Goal: Task Accomplishment & Management: Manage account settings

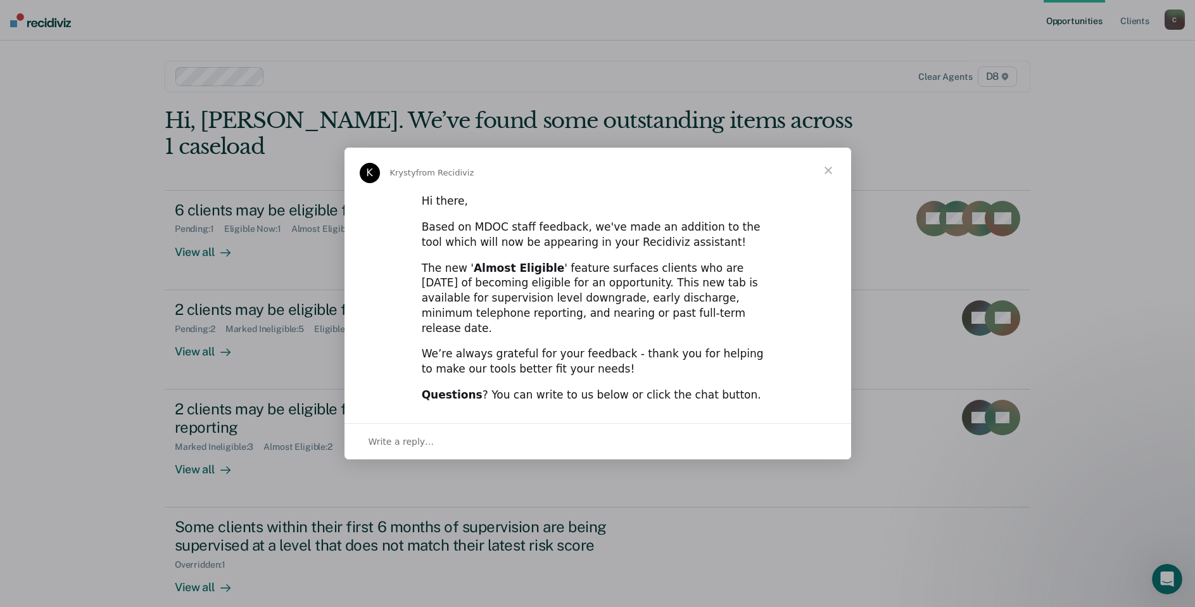
click at [829, 179] on span "Close" at bounding box center [828, 171] width 46 height 46
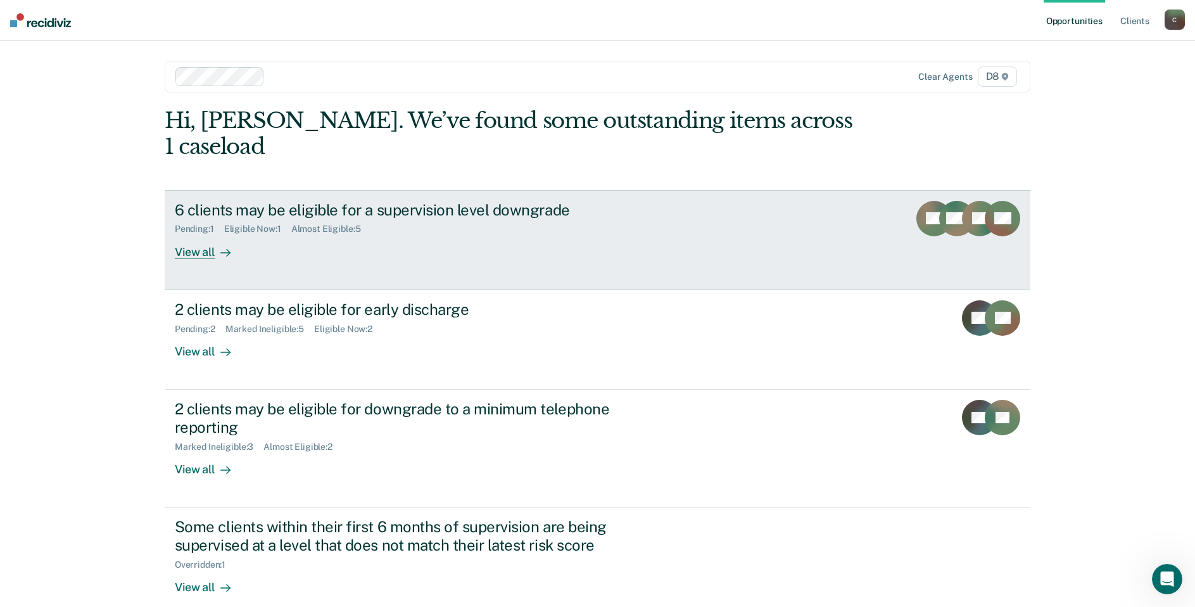
click at [198, 234] on div "View all" at bounding box center [210, 246] width 71 height 25
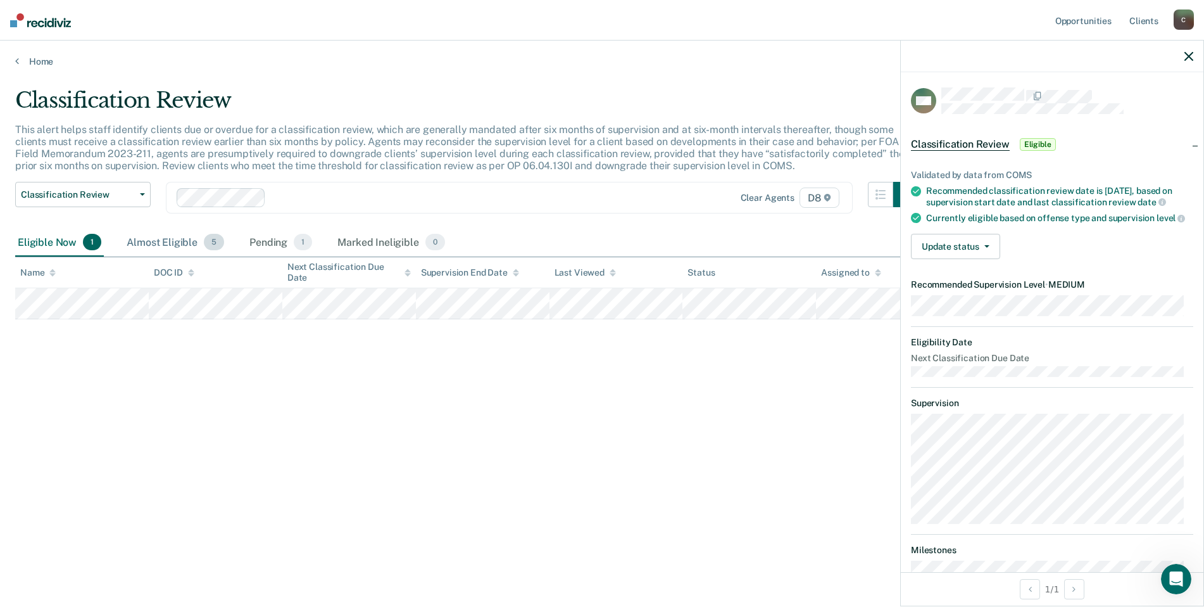
click at [156, 237] on div "Almost Eligible 5" at bounding box center [175, 243] width 103 height 28
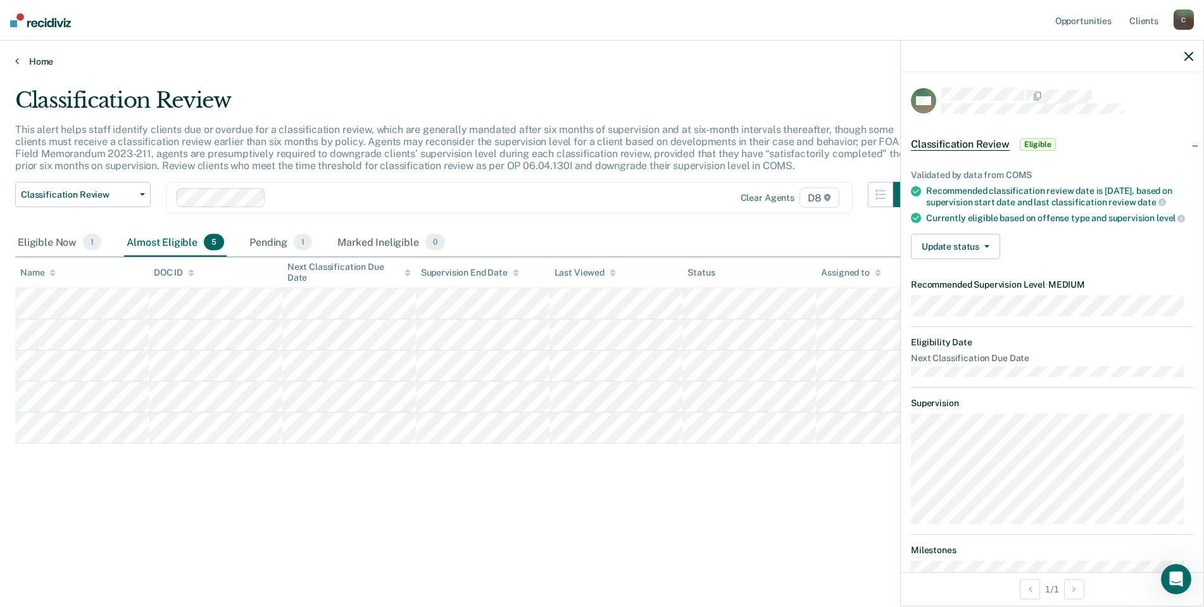
click at [37, 58] on link "Home" at bounding box center [602, 61] width 1174 height 11
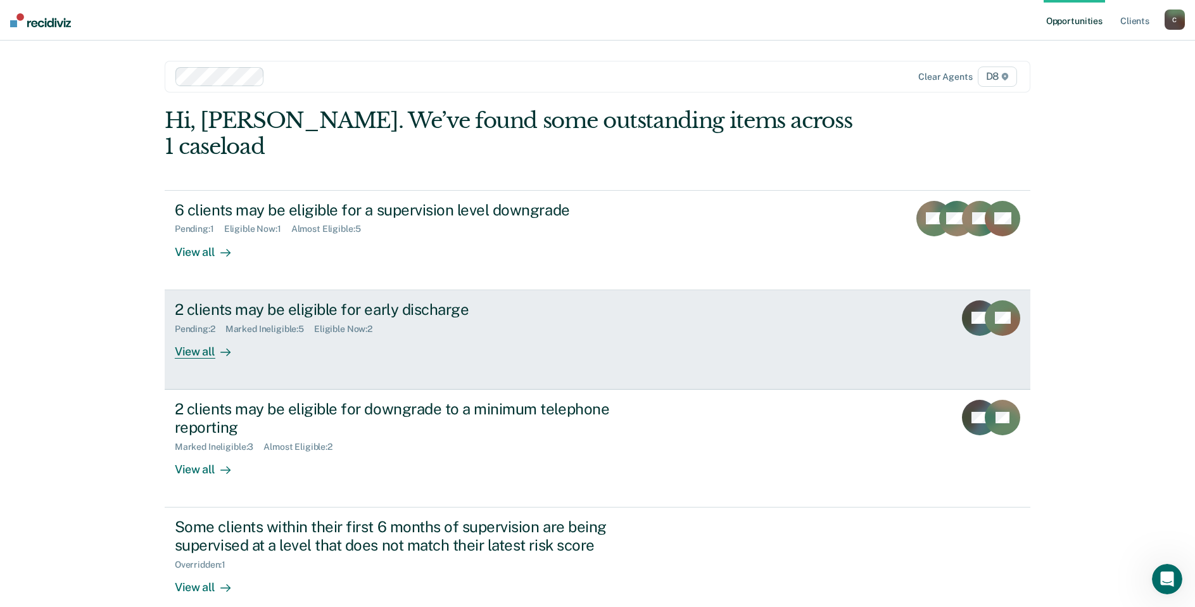
click at [279, 300] on div "2 clients may be eligible for early discharge" at bounding box center [397, 309] width 444 height 18
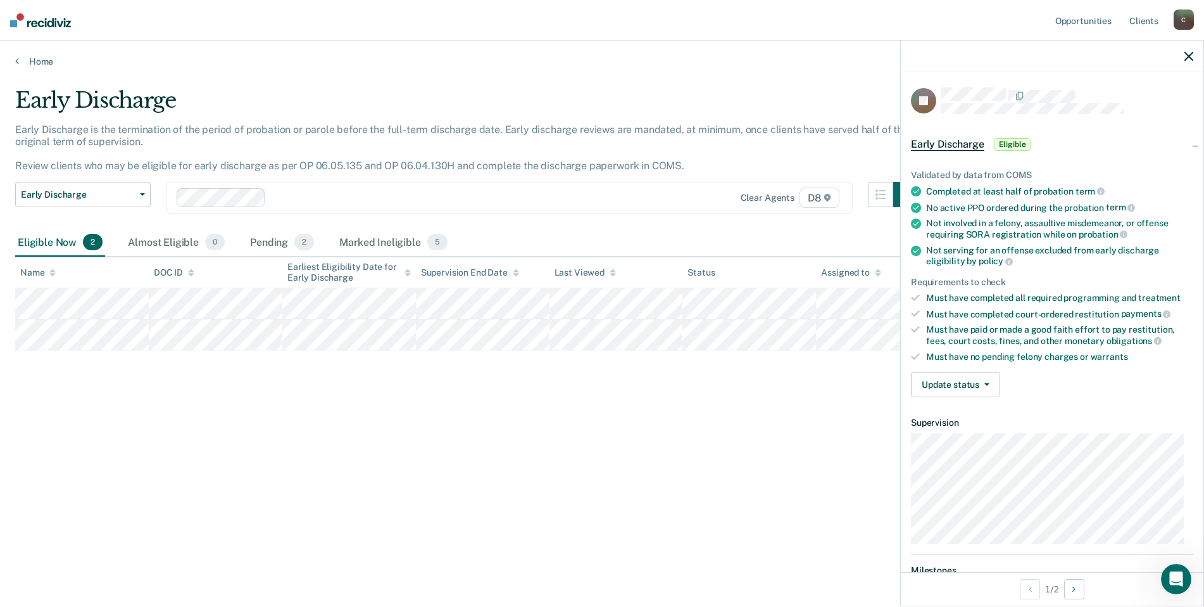
scroll to position [116, 0]
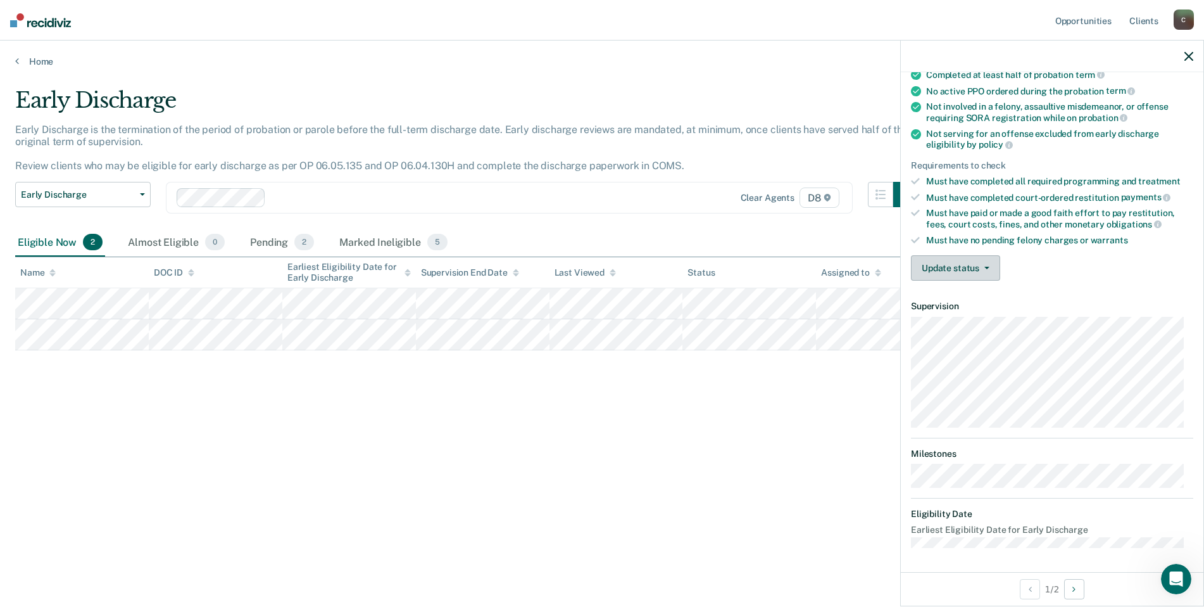
click at [988, 267] on icon "button" at bounding box center [987, 268] width 5 height 3
click at [972, 318] on button "Mark Ineligible" at bounding box center [972, 318] width 122 height 20
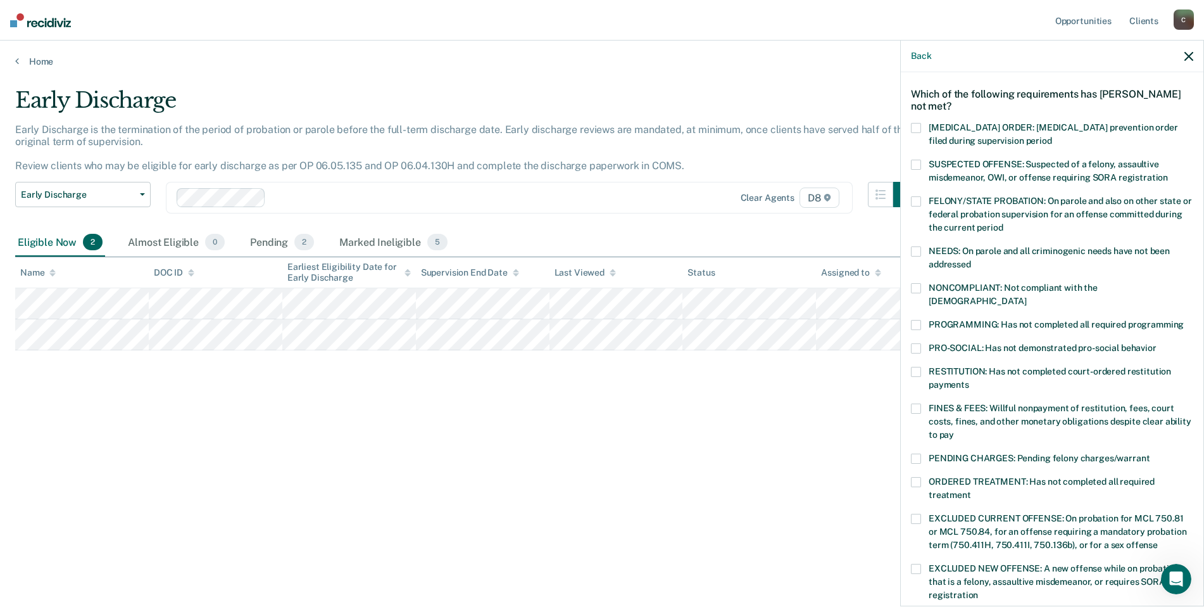
scroll to position [0, 0]
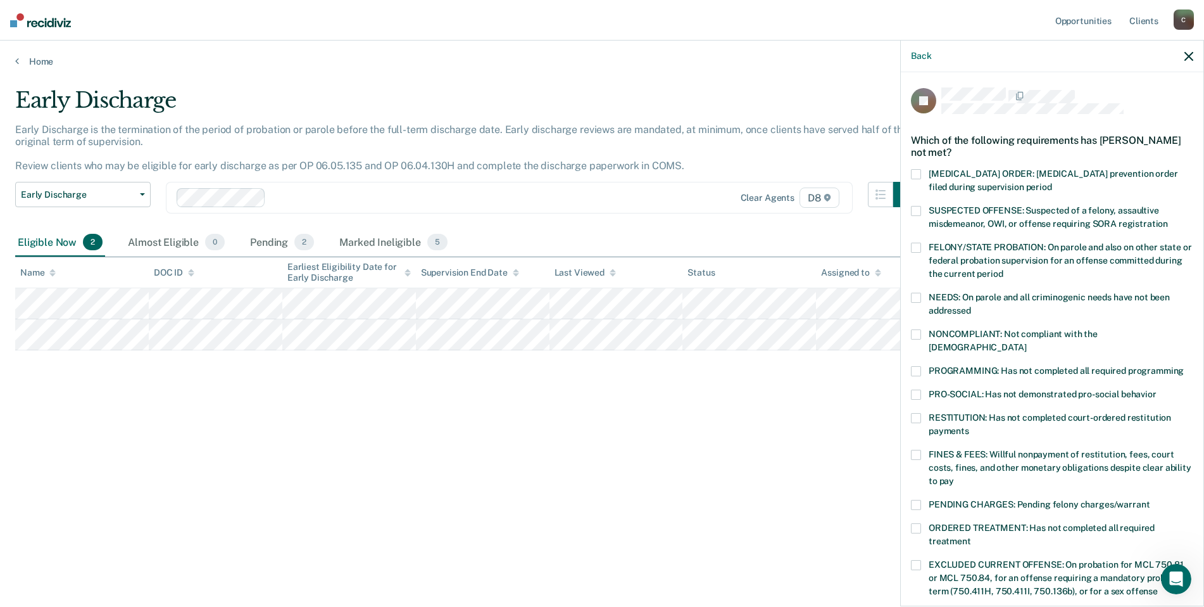
click at [916, 366] on span at bounding box center [916, 371] width 10 height 10
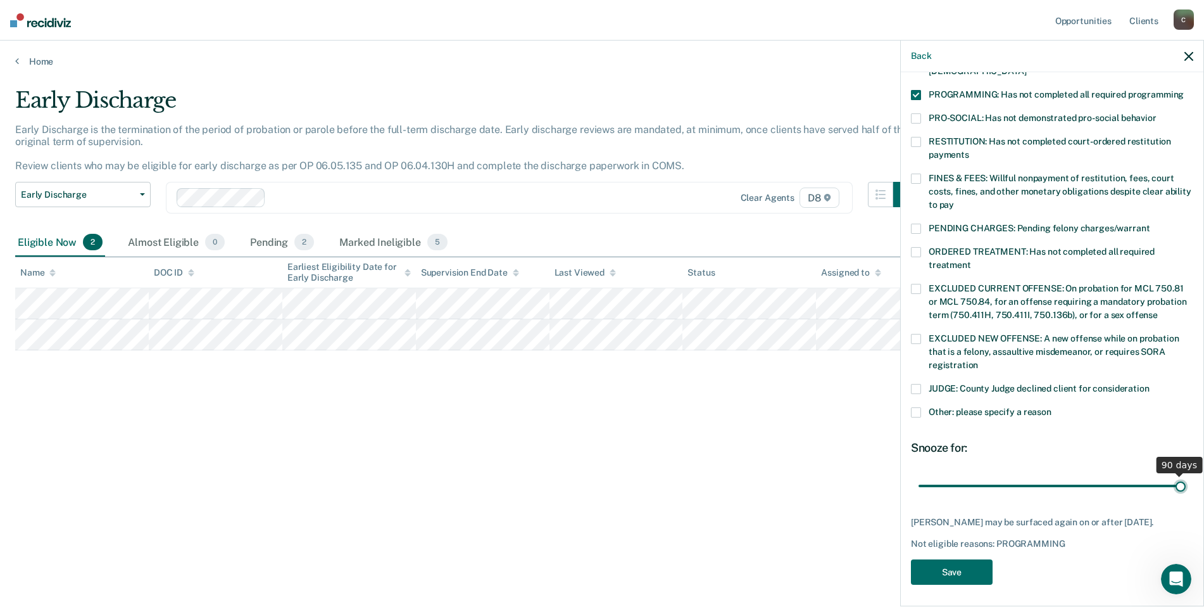
type input "90"
click at [1175, 474] on input "range" at bounding box center [1052, 485] width 267 height 22
click at [972, 566] on button "Save" at bounding box center [952, 572] width 82 height 26
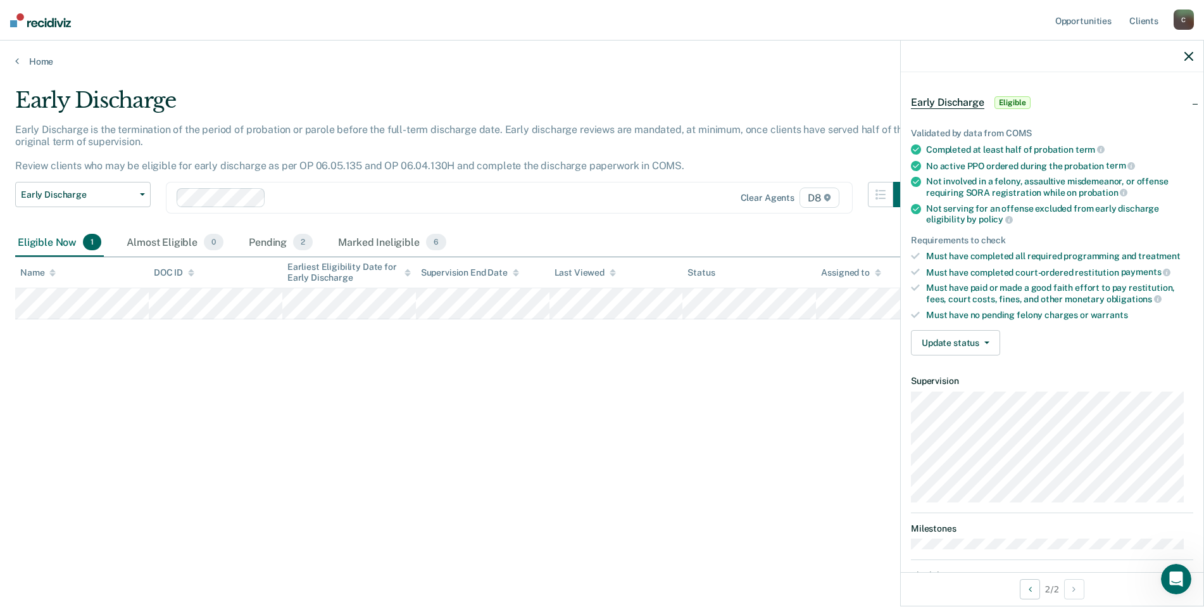
scroll to position [0, 0]
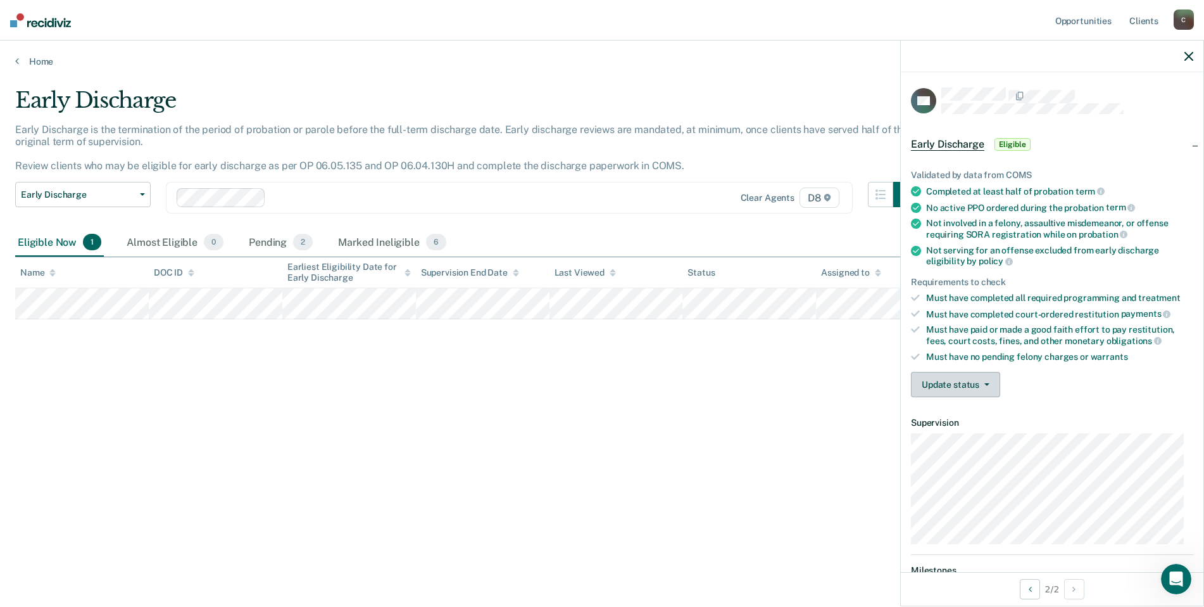
click at [989, 379] on button "Update status" at bounding box center [955, 384] width 89 height 25
click at [985, 431] on button "Mark Ineligible" at bounding box center [972, 435] width 122 height 20
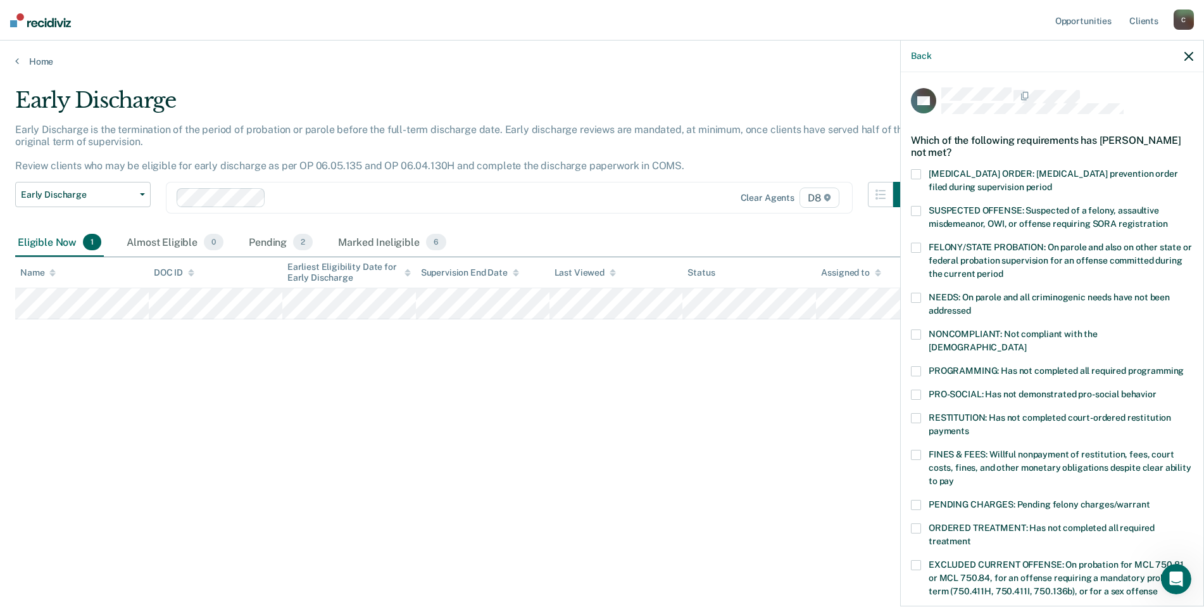
click at [922, 366] on label "PROGRAMMING: Has not completed all required programming" at bounding box center [1052, 372] width 282 height 13
click at [919, 430] on div "RESTITUTION: Has not completed court-ordered restitution payments" at bounding box center [1052, 431] width 282 height 37
click at [916, 413] on span at bounding box center [916, 418] width 10 height 10
click at [919, 450] on label "FINES & FEES: Willful nonpayment of restitution, fees, court costs, fines, and …" at bounding box center [1052, 470] width 282 height 40
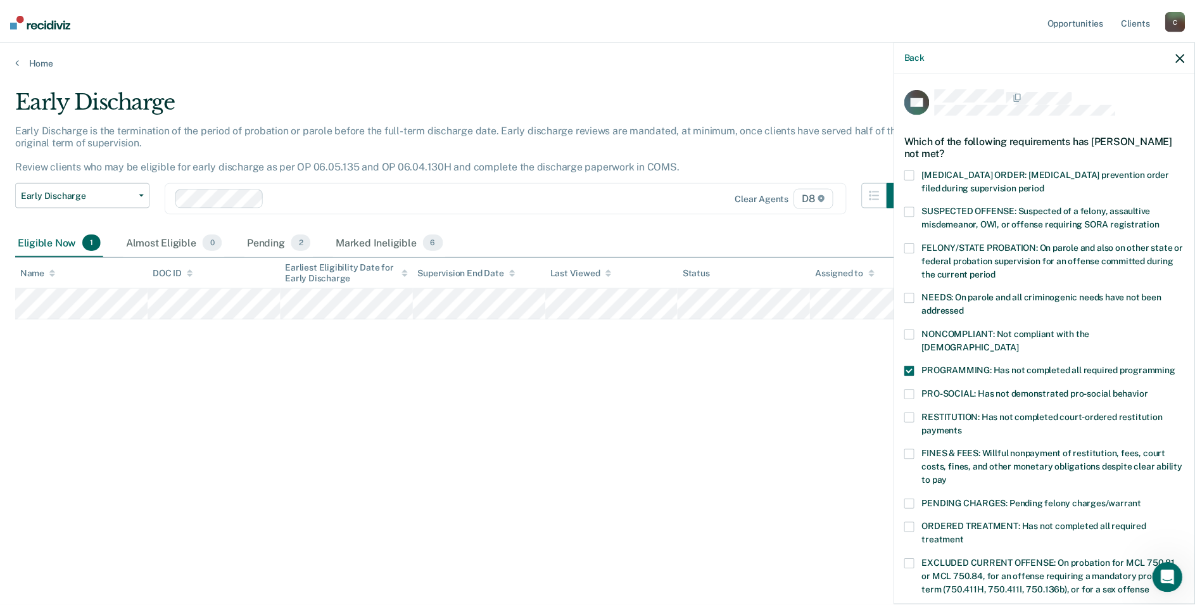
scroll to position [276, 0]
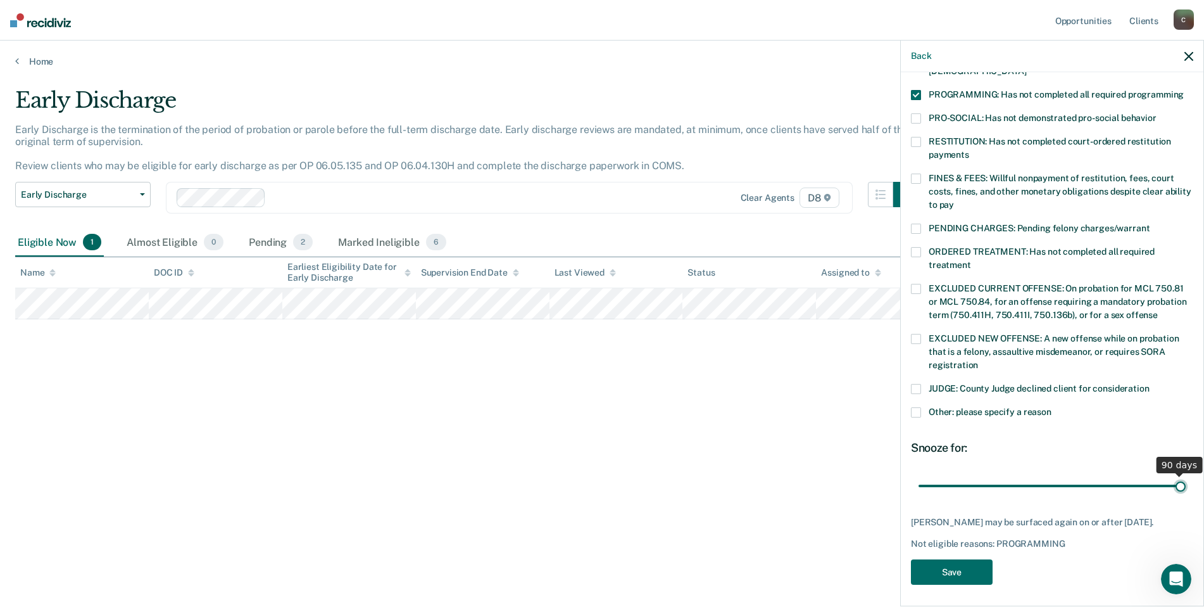
type input "90"
click at [1173, 474] on input "range" at bounding box center [1052, 485] width 267 height 22
click at [959, 559] on button "Save" at bounding box center [952, 572] width 82 height 26
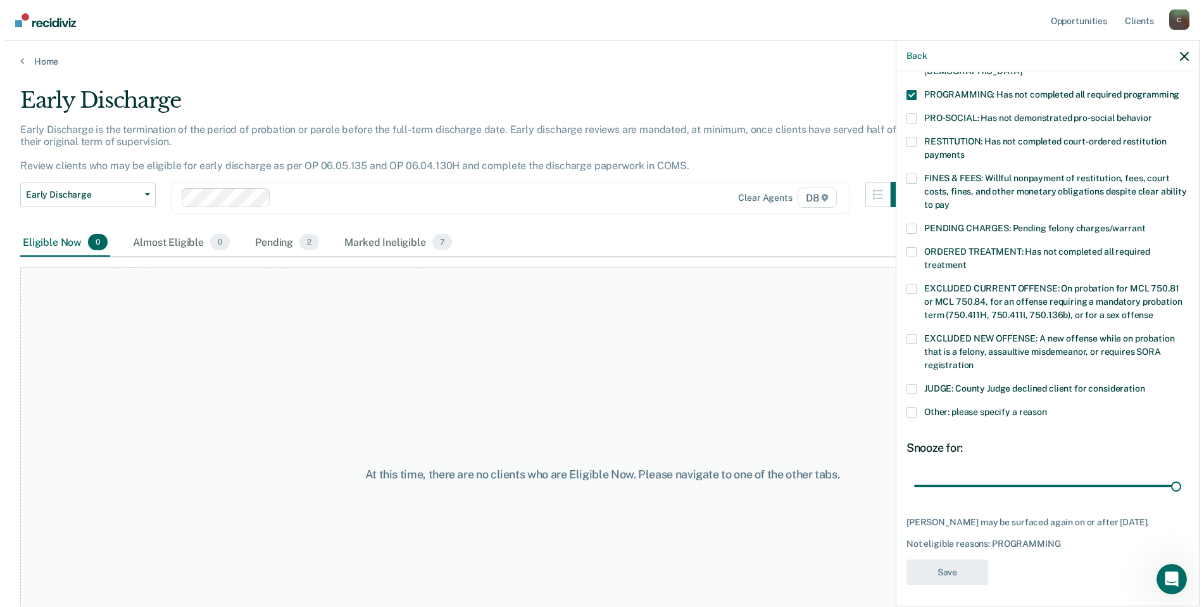
scroll to position [197, 0]
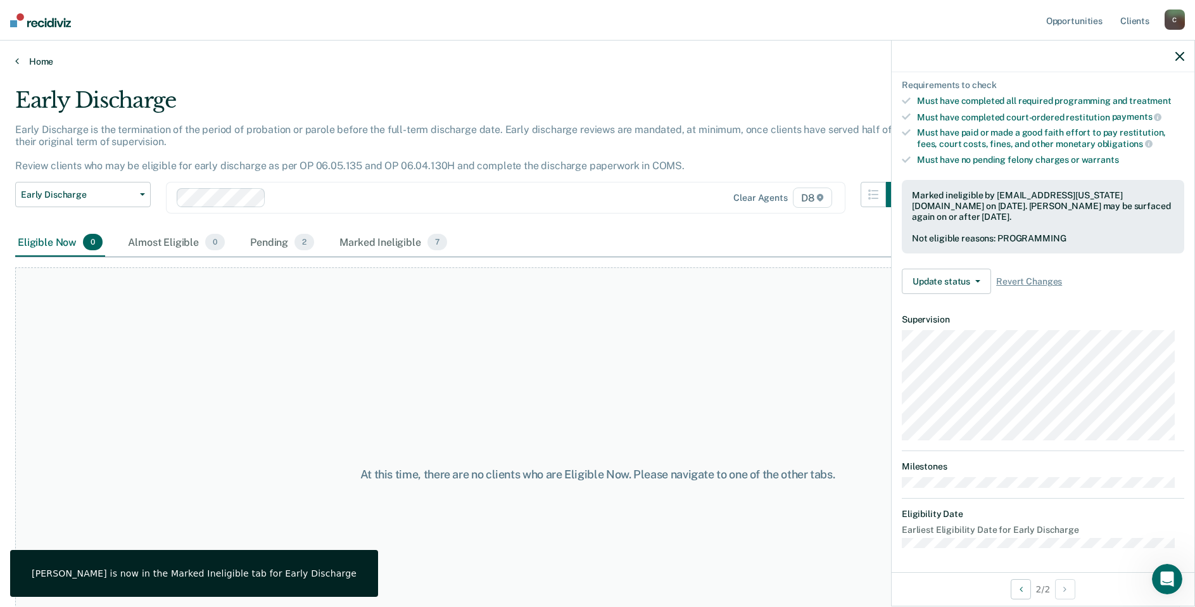
click at [39, 61] on link "Home" at bounding box center [597, 61] width 1164 height 11
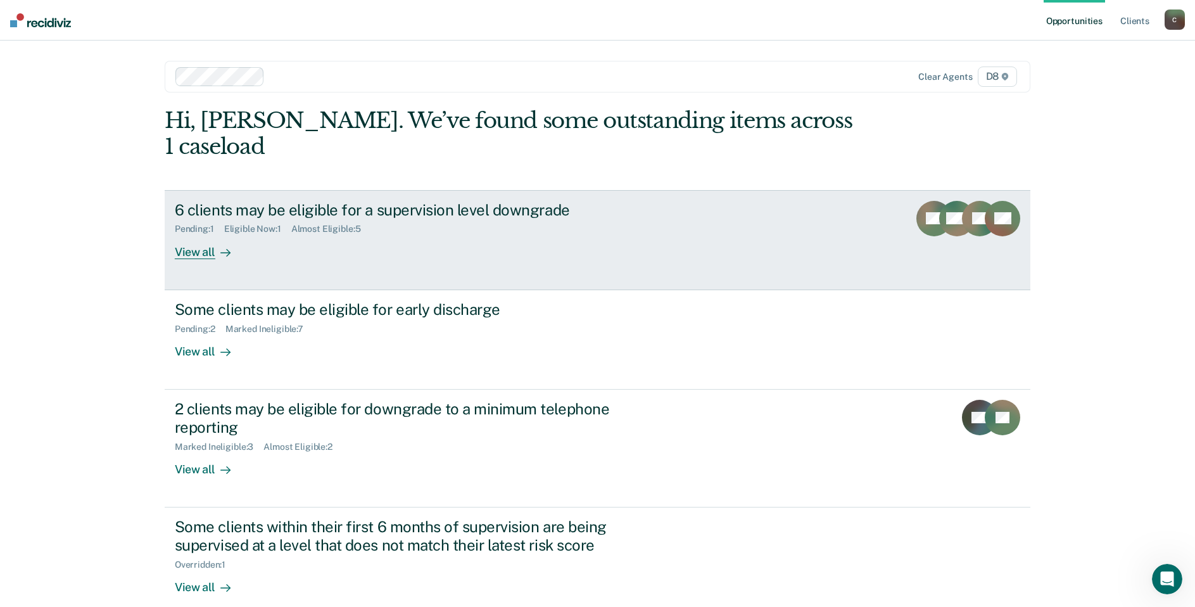
click at [242, 201] on div "6 clients may be eligible for a supervision level downgrade" at bounding box center [397, 210] width 444 height 18
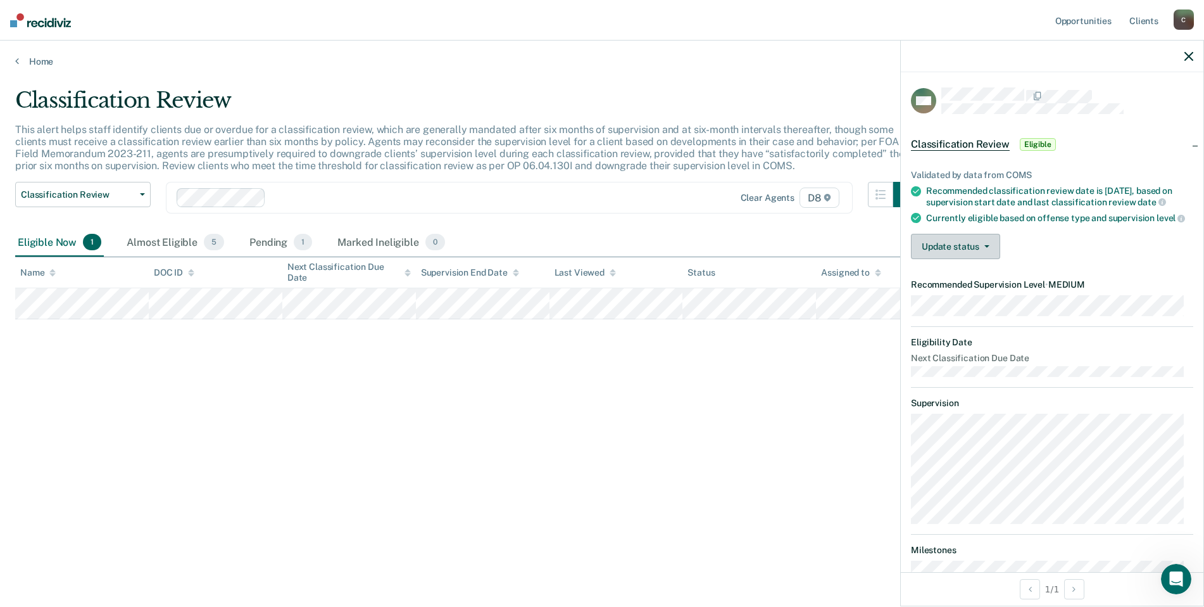
click at [986, 248] on icon "button" at bounding box center [987, 246] width 5 height 3
click at [970, 307] on button "Mark Ineligible" at bounding box center [972, 297] width 122 height 20
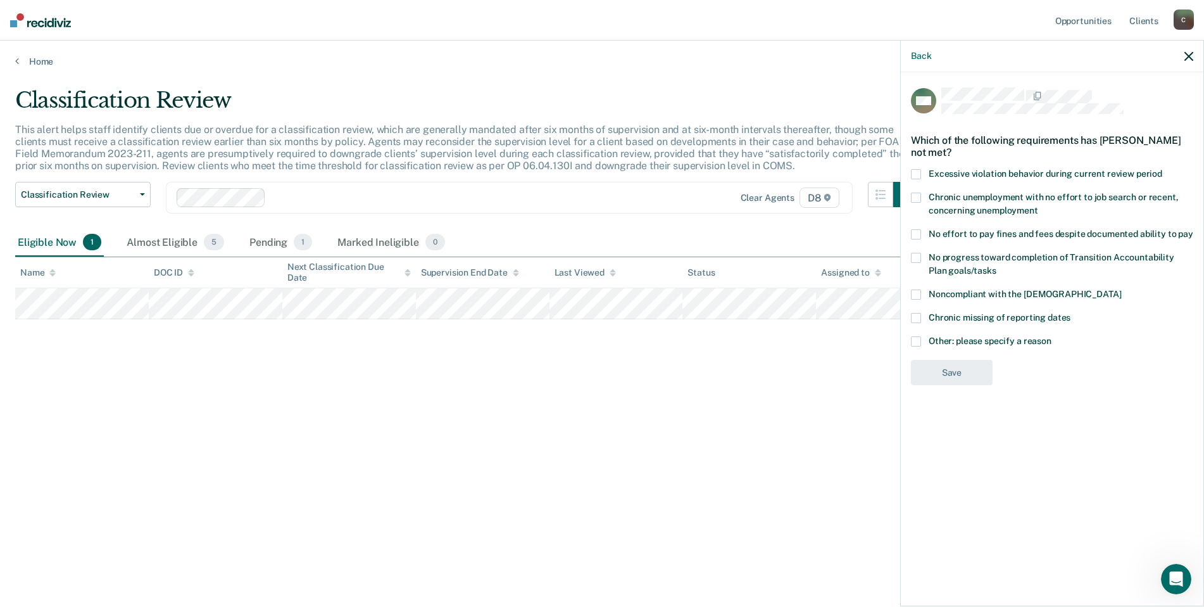
click at [917, 260] on span at bounding box center [916, 258] width 10 height 10
click at [919, 172] on span at bounding box center [916, 174] width 10 height 10
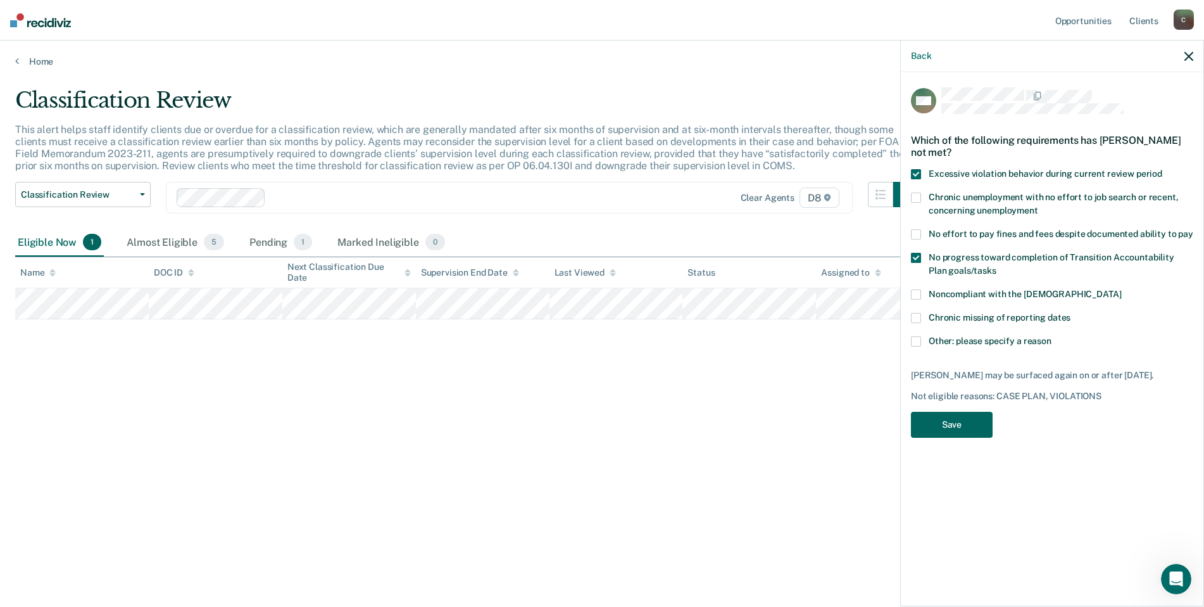
click at [972, 434] on button "Save" at bounding box center [952, 425] width 82 height 26
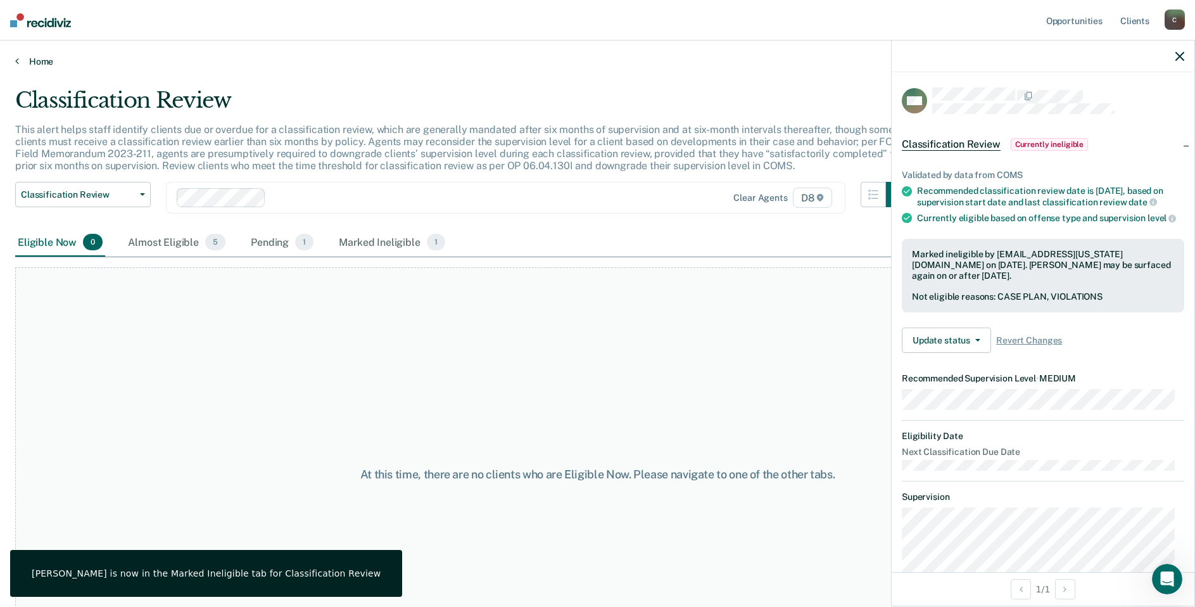
click at [41, 60] on link "Home" at bounding box center [597, 61] width 1164 height 11
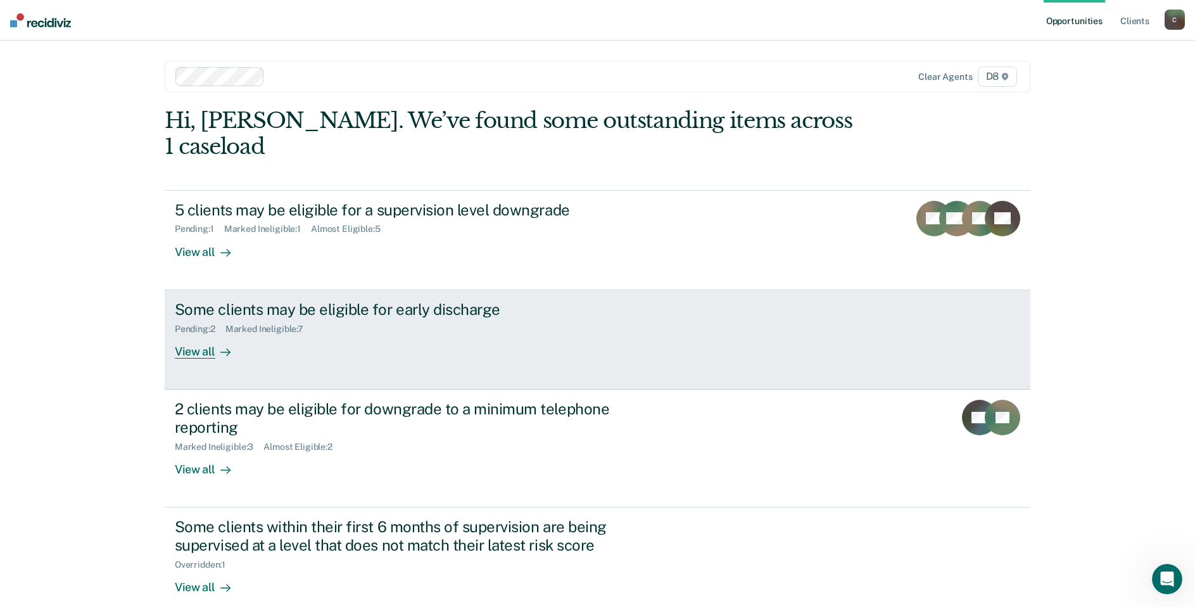
click at [218, 300] on div "Some clients may be eligible for early discharge" at bounding box center [397, 309] width 444 height 18
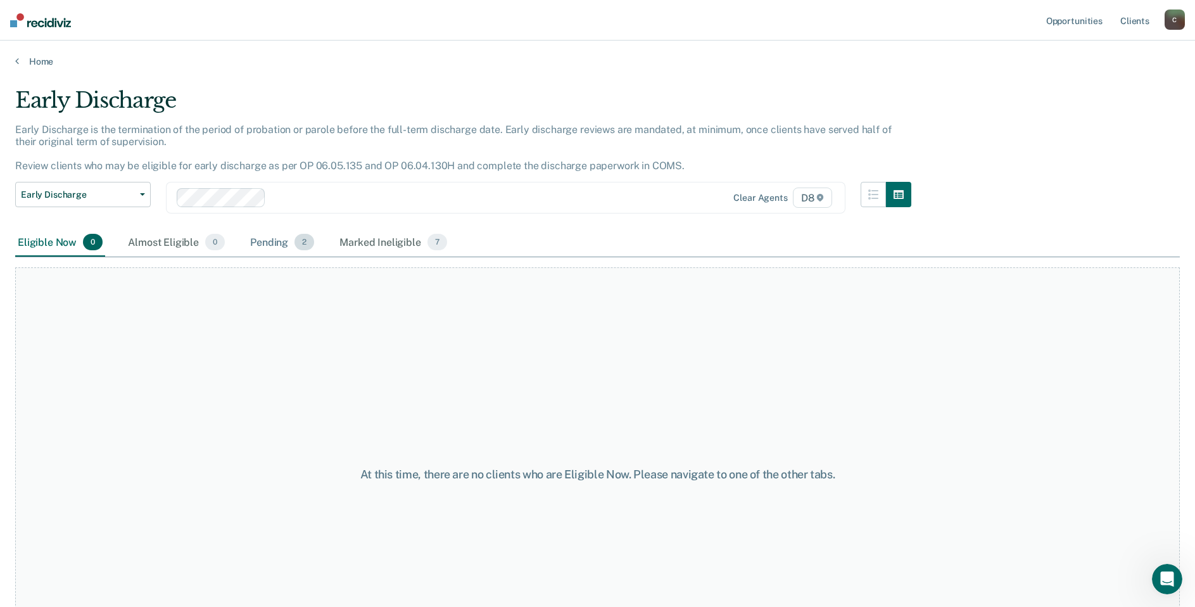
click at [275, 242] on div "Pending 2" at bounding box center [282, 243] width 69 height 28
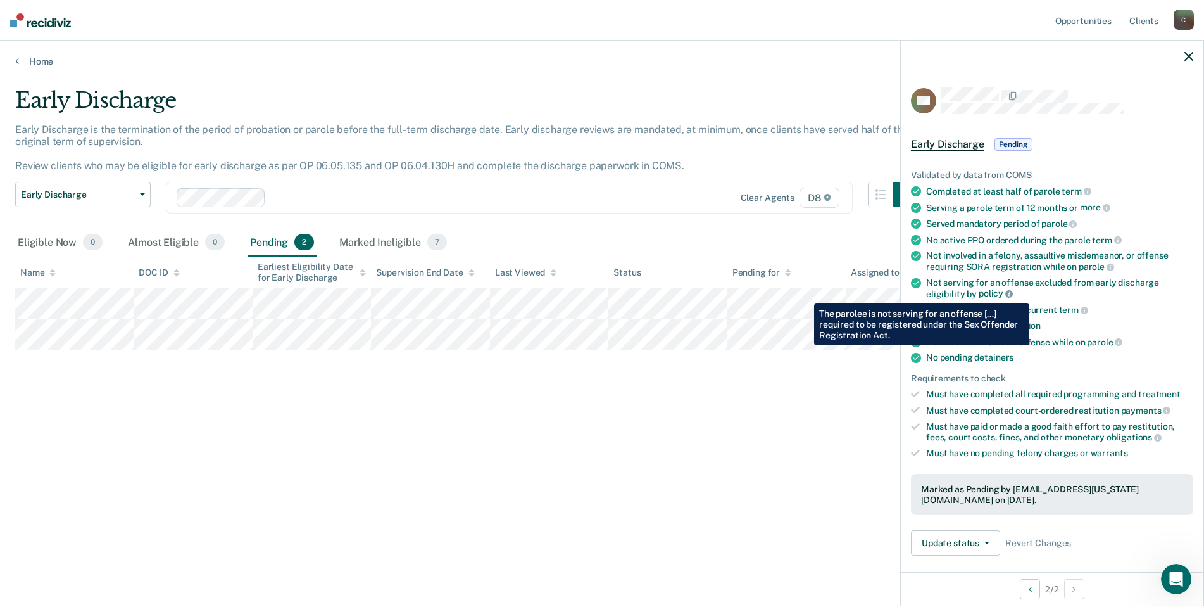
click at [1007, 294] on icon at bounding box center [1009, 294] width 8 height 8
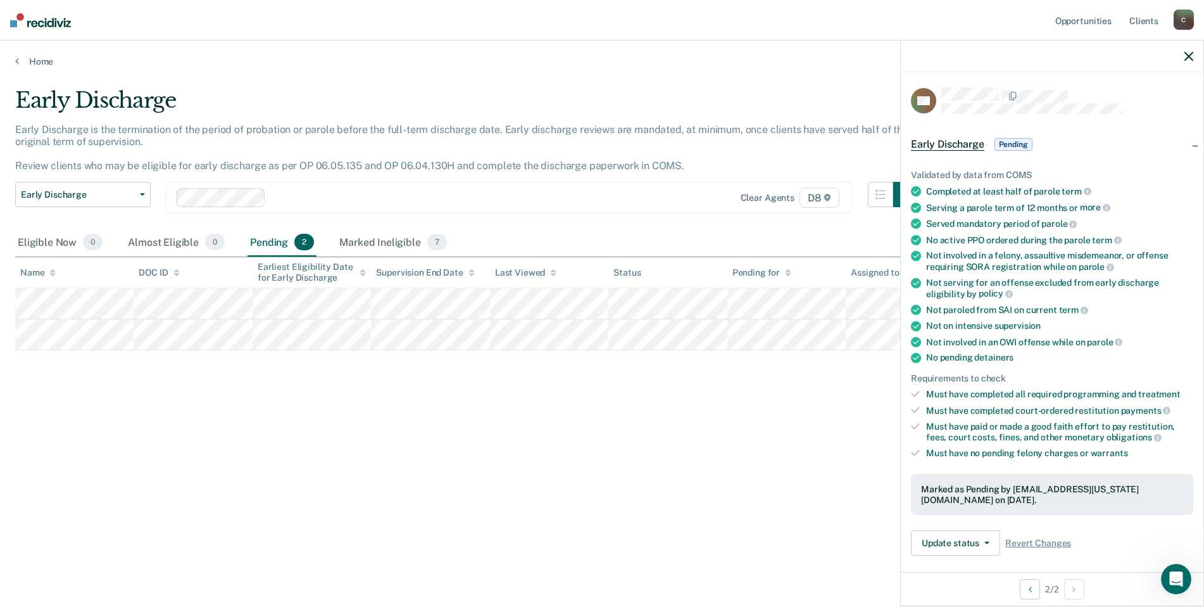
click at [1131, 206] on div "Serving a parole term of 12 months or more" at bounding box center [1059, 207] width 267 height 11
click at [990, 538] on button "Update status" at bounding box center [955, 542] width 89 height 25
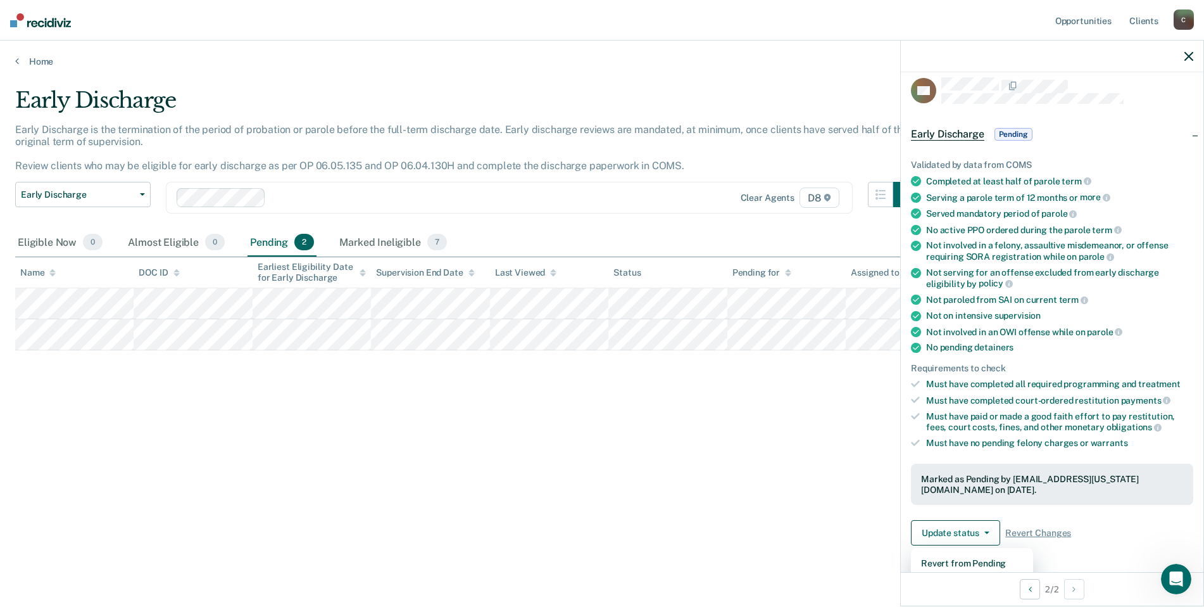
scroll to position [288, 0]
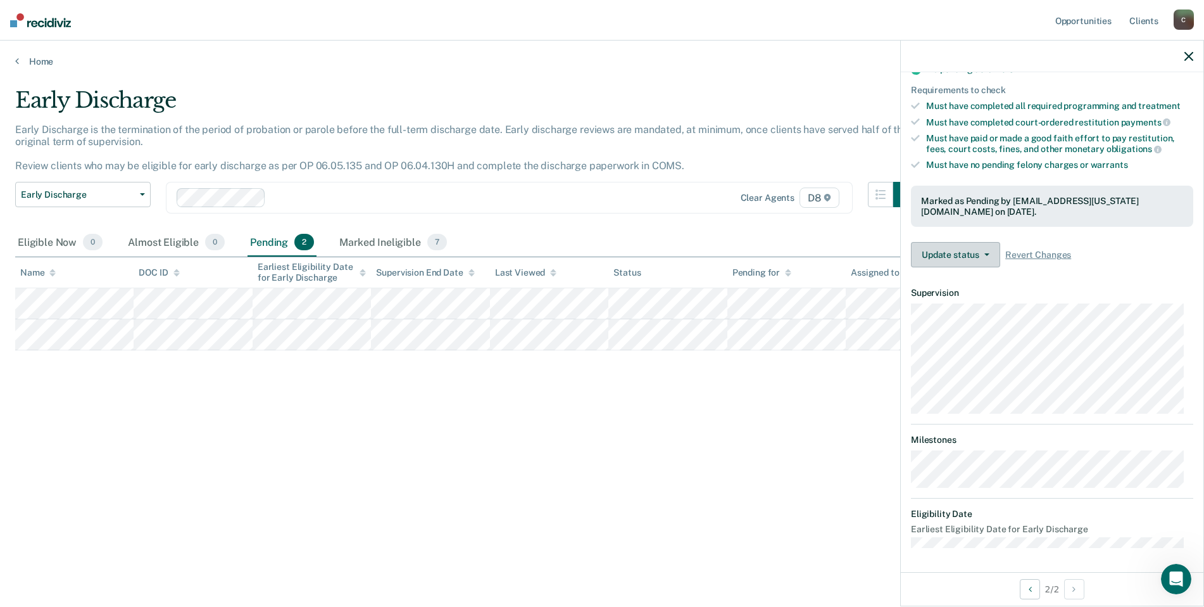
click at [984, 255] on button "Update status" at bounding box center [955, 254] width 89 height 25
click at [973, 302] on button "Mark Ineligible" at bounding box center [972, 305] width 122 height 20
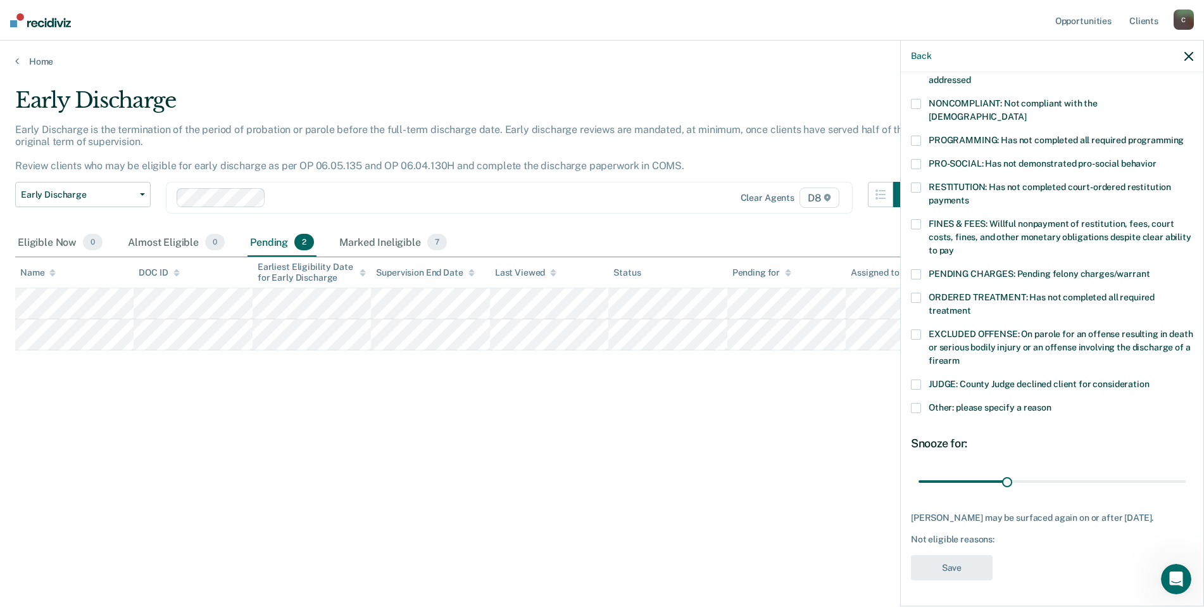
scroll to position [215, 0]
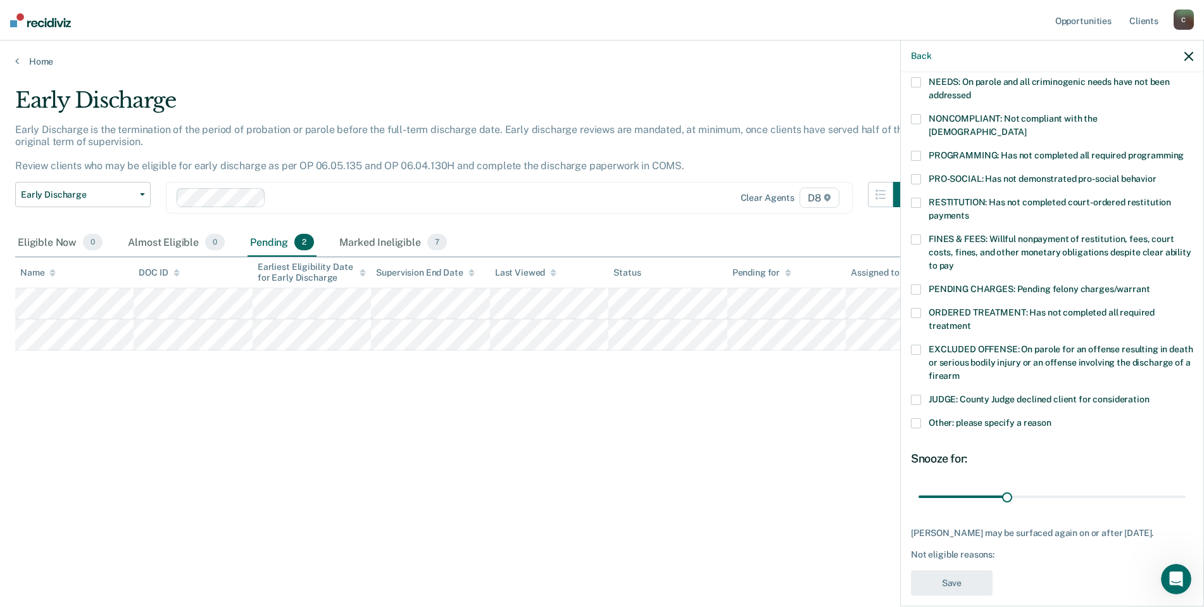
click at [913, 344] on span at bounding box center [916, 349] width 10 height 10
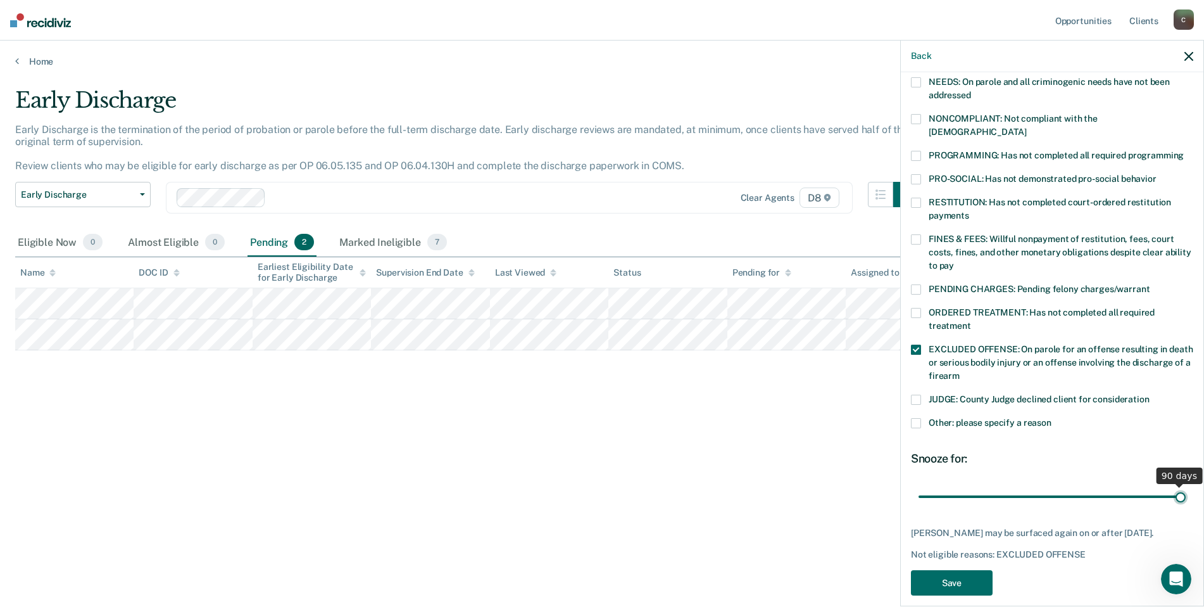
type input "90"
click at [1174, 485] on input "range" at bounding box center [1052, 496] width 267 height 22
click at [966, 570] on button "Save" at bounding box center [952, 583] width 82 height 26
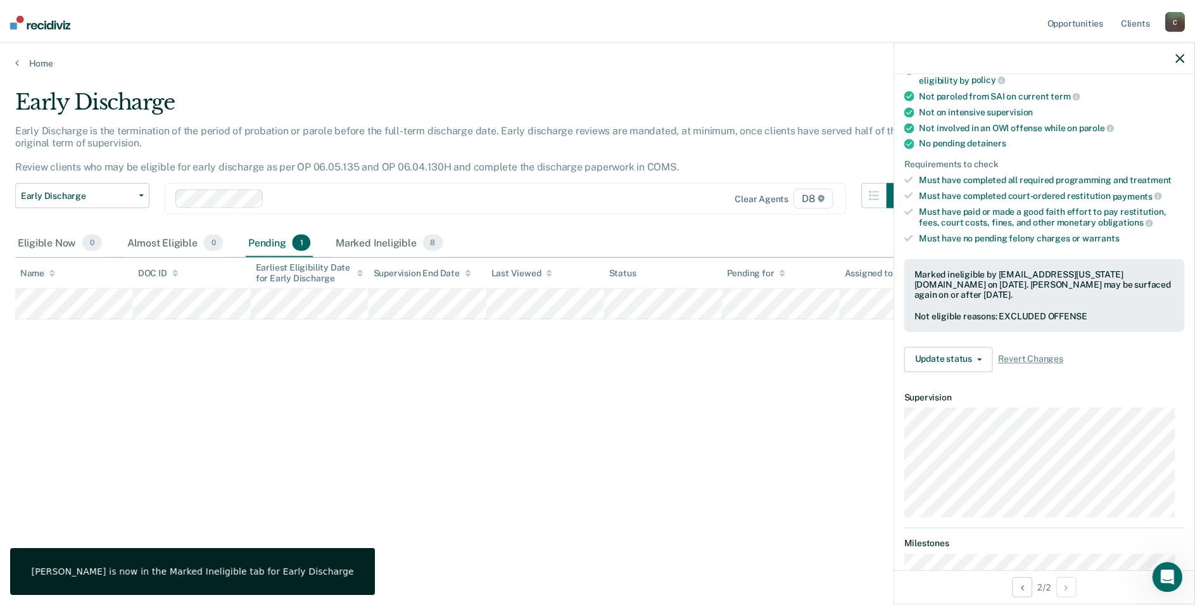
scroll to position [119, 0]
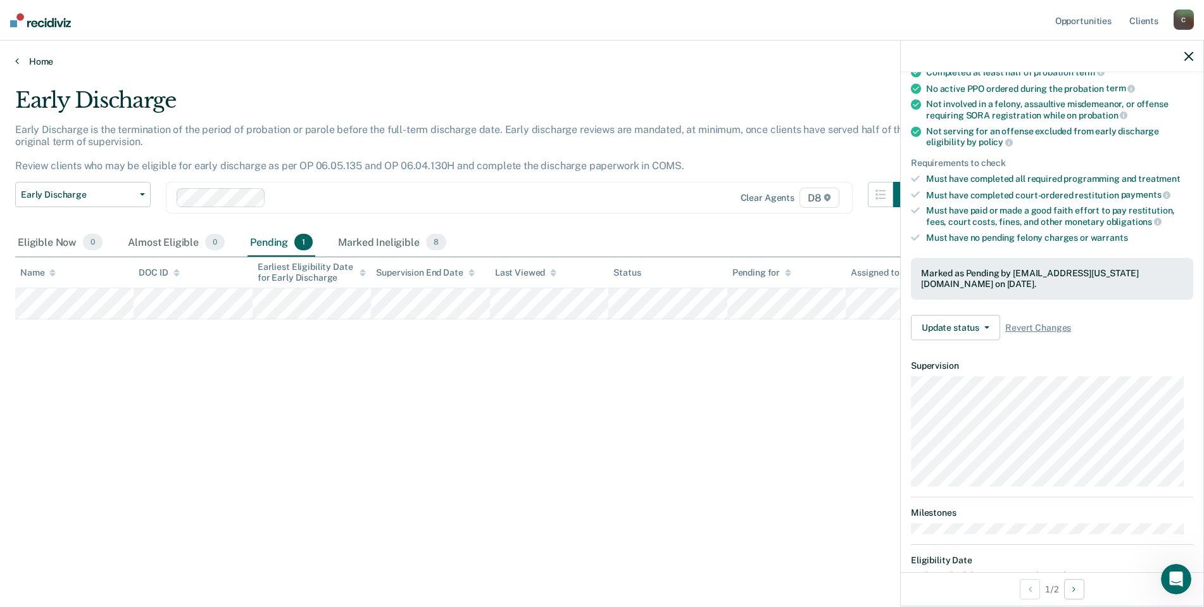
click at [46, 59] on link "Home" at bounding box center [602, 61] width 1174 height 11
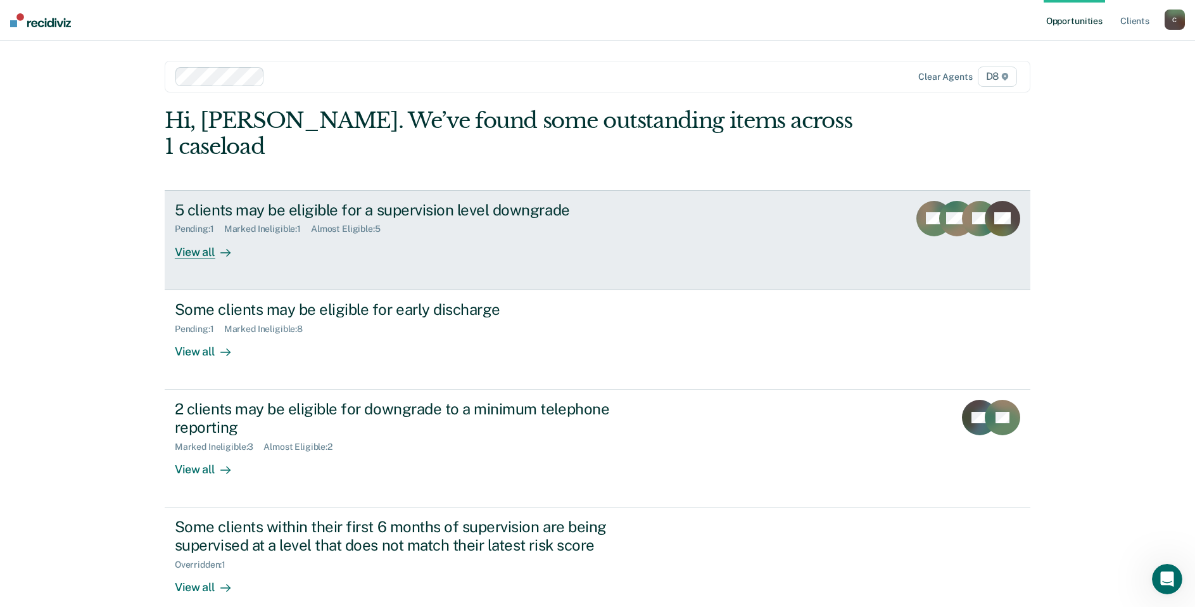
click at [306, 201] on div "5 clients may be eligible for a supervision level downgrade" at bounding box center [397, 210] width 444 height 18
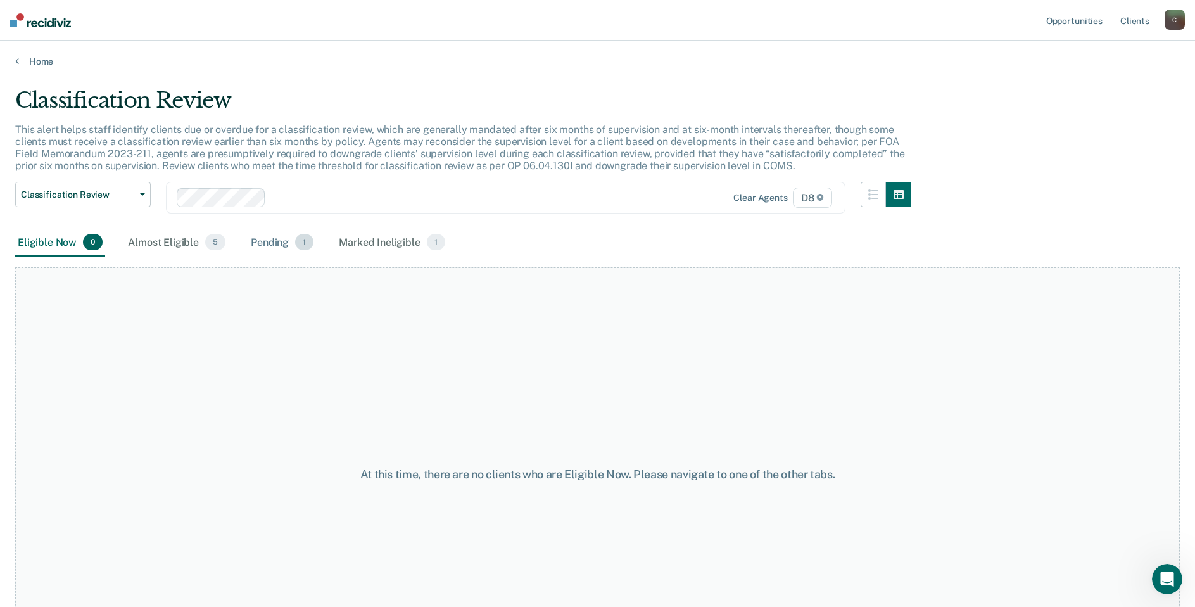
click at [270, 245] on div "Pending 1" at bounding box center [282, 243] width 68 height 28
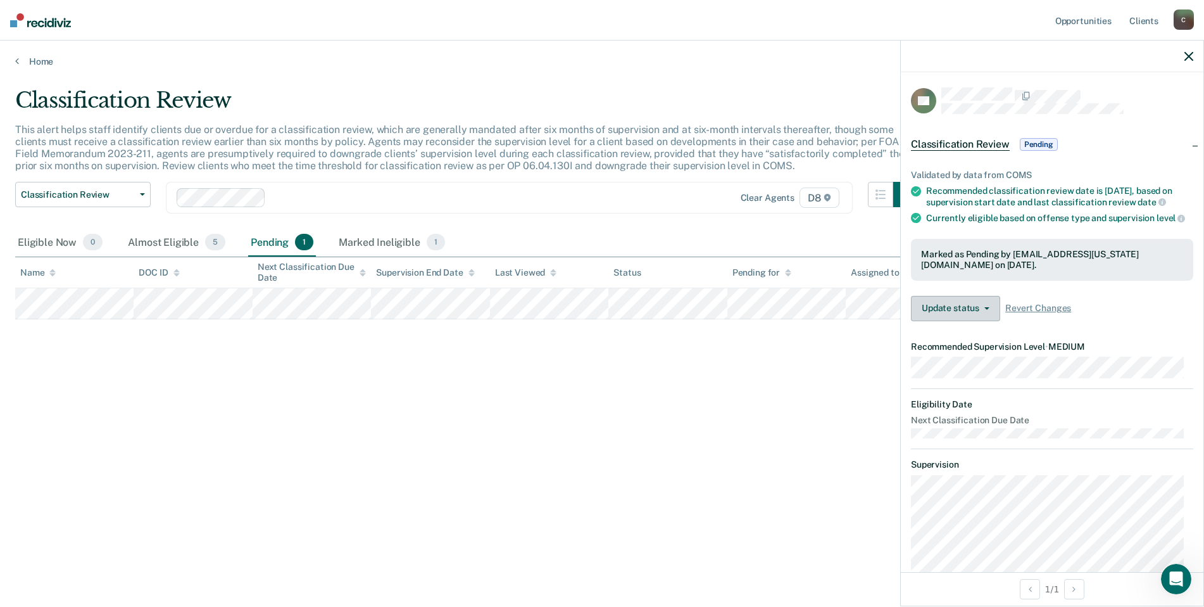
click at [981, 318] on button "Update status" at bounding box center [955, 308] width 89 height 25
click at [1007, 346] on button "Revert from Pending" at bounding box center [972, 339] width 122 height 20
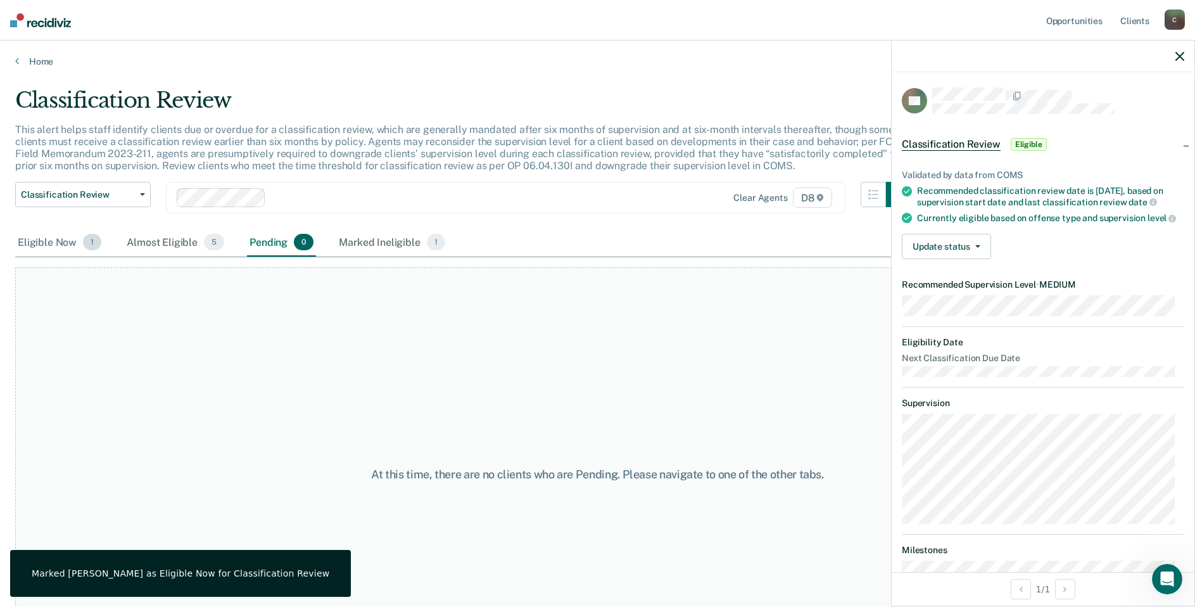
click at [35, 234] on div "Eligible Now 1" at bounding box center [59, 243] width 89 height 28
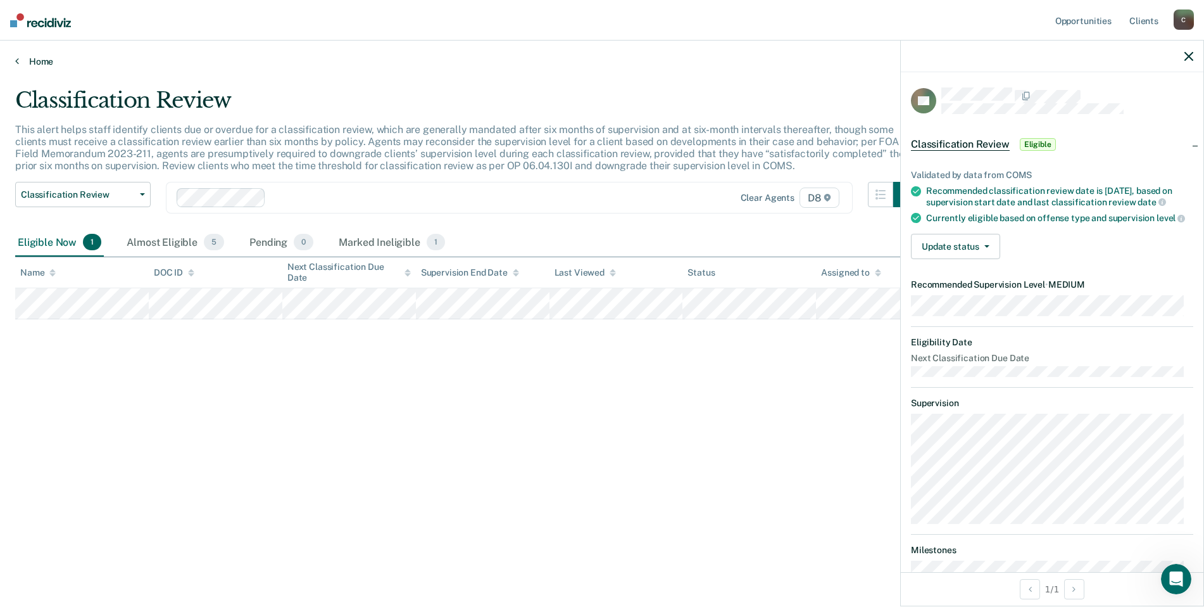
click at [39, 58] on link "Home" at bounding box center [602, 61] width 1174 height 11
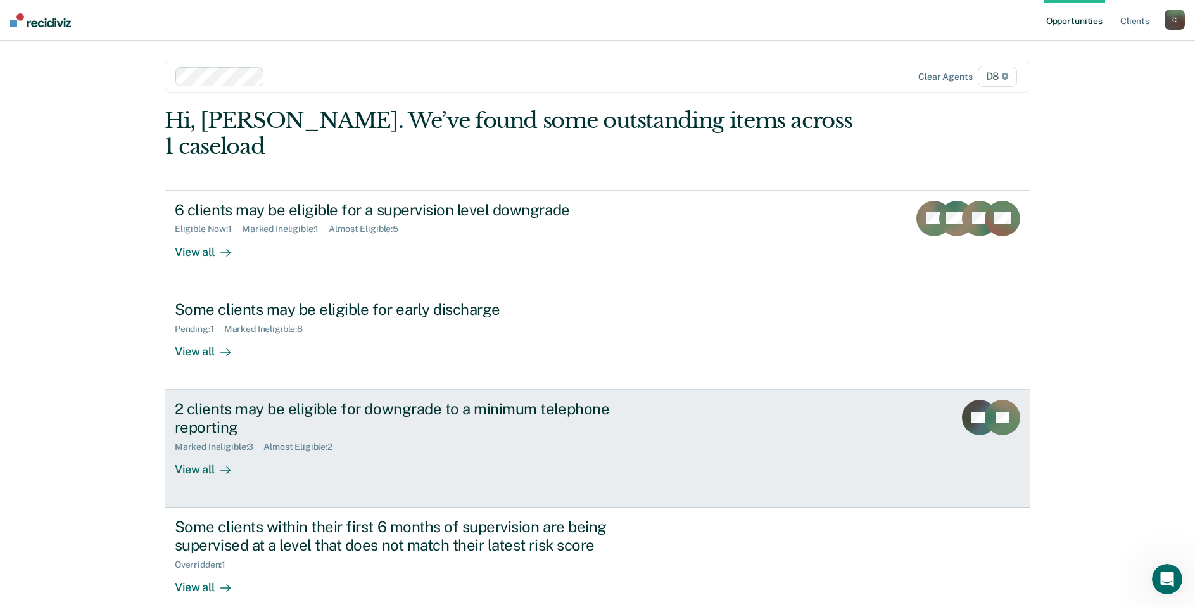
click at [549, 400] on div "2 clients may be eligible for downgrade to a minimum telephone reporting" at bounding box center [397, 418] width 444 height 37
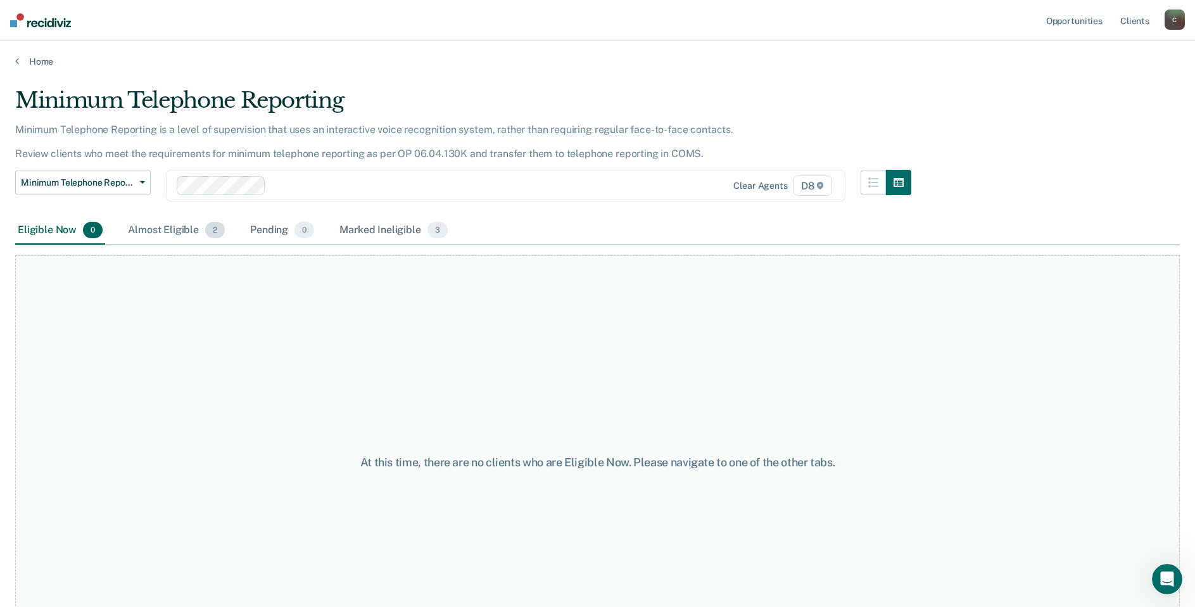
click at [168, 225] on div "Almost Eligible 2" at bounding box center [176, 231] width 102 height 28
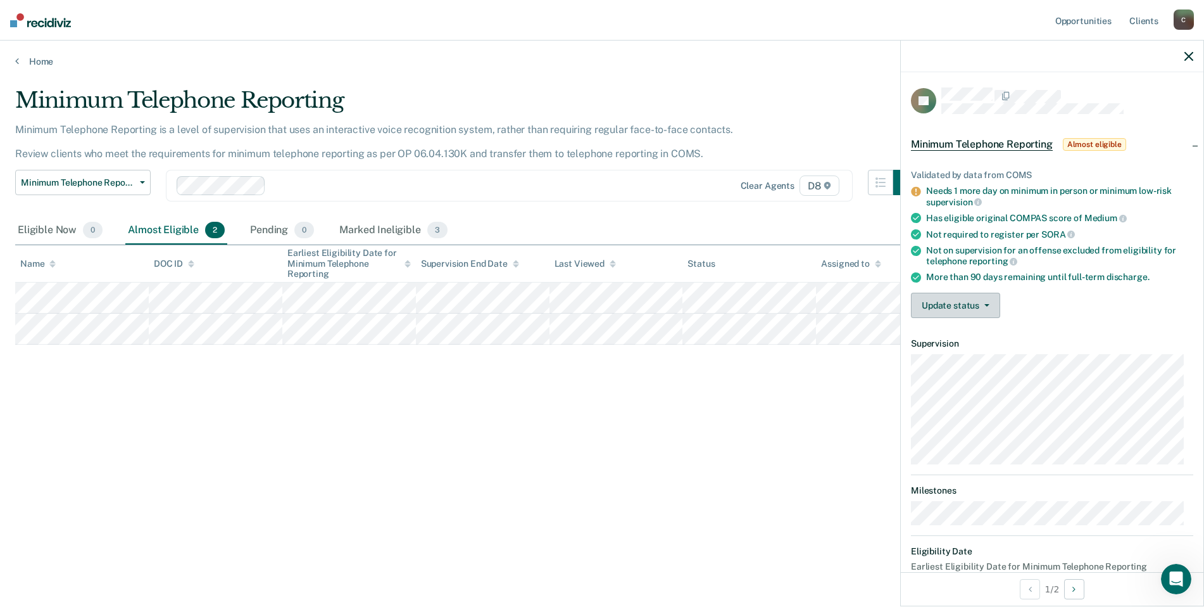
click at [986, 300] on button "Update status" at bounding box center [955, 305] width 89 height 25
click at [986, 355] on button "Mark Ineligible" at bounding box center [972, 356] width 122 height 20
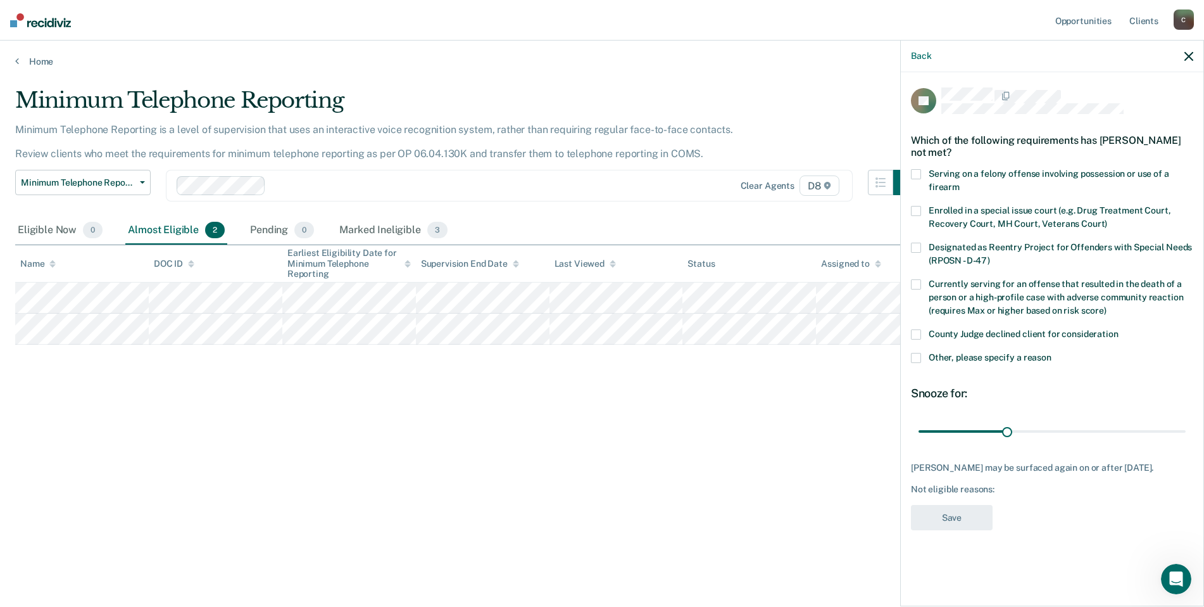
click at [919, 329] on span at bounding box center [916, 334] width 10 height 10
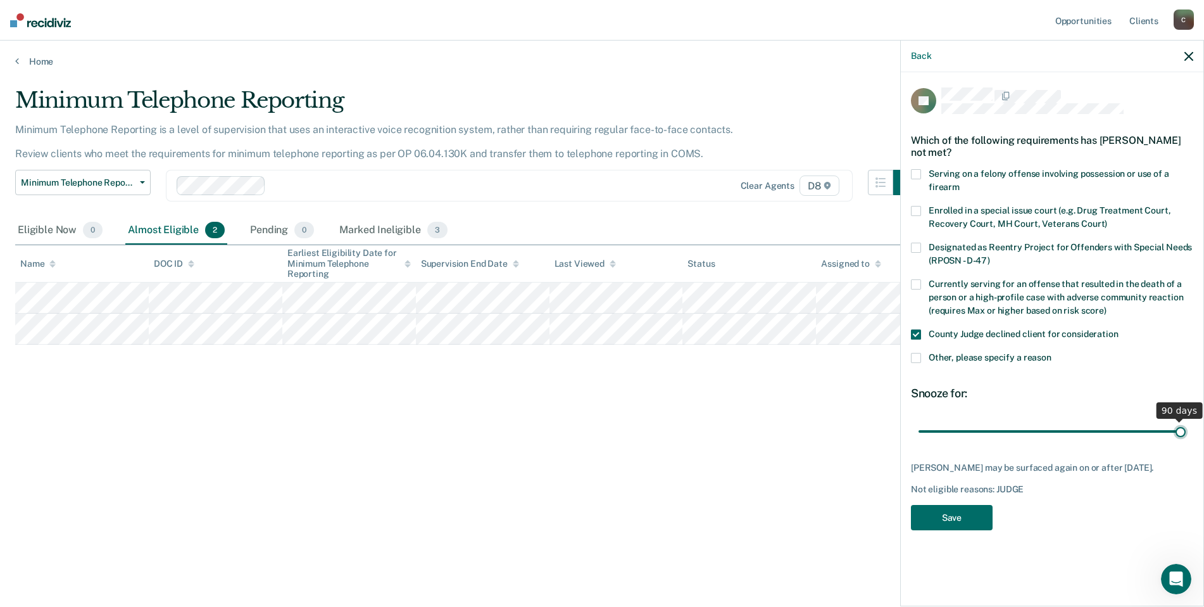
type input "90"
click at [1182, 420] on input "range" at bounding box center [1052, 431] width 267 height 22
click at [978, 505] on button "Save" at bounding box center [952, 518] width 82 height 26
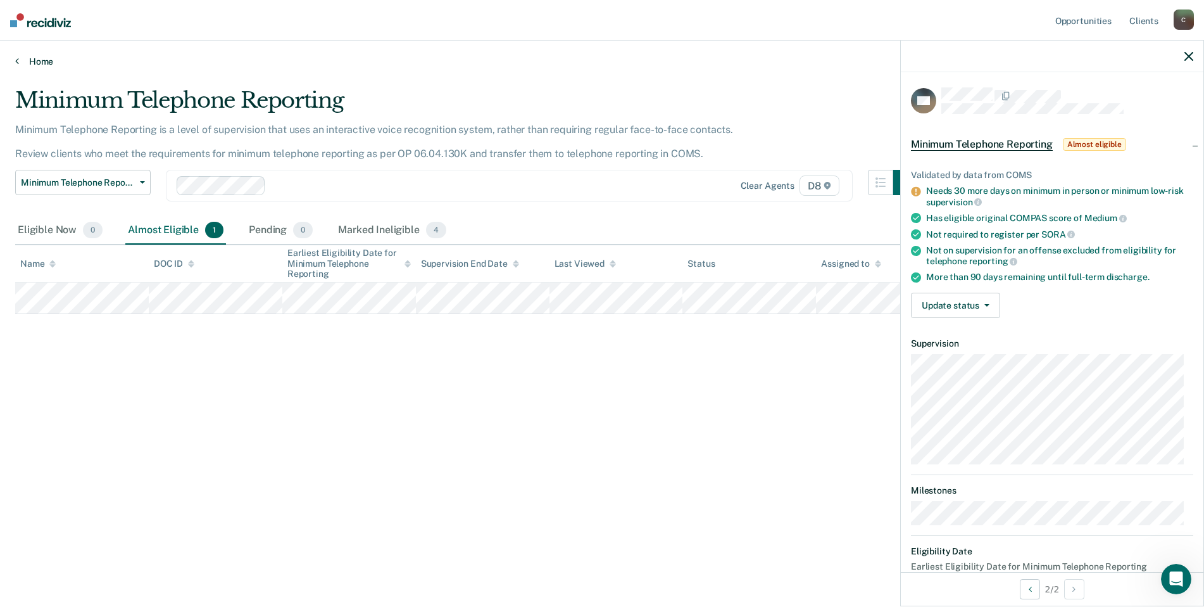
click at [39, 62] on link "Home" at bounding box center [602, 61] width 1174 height 11
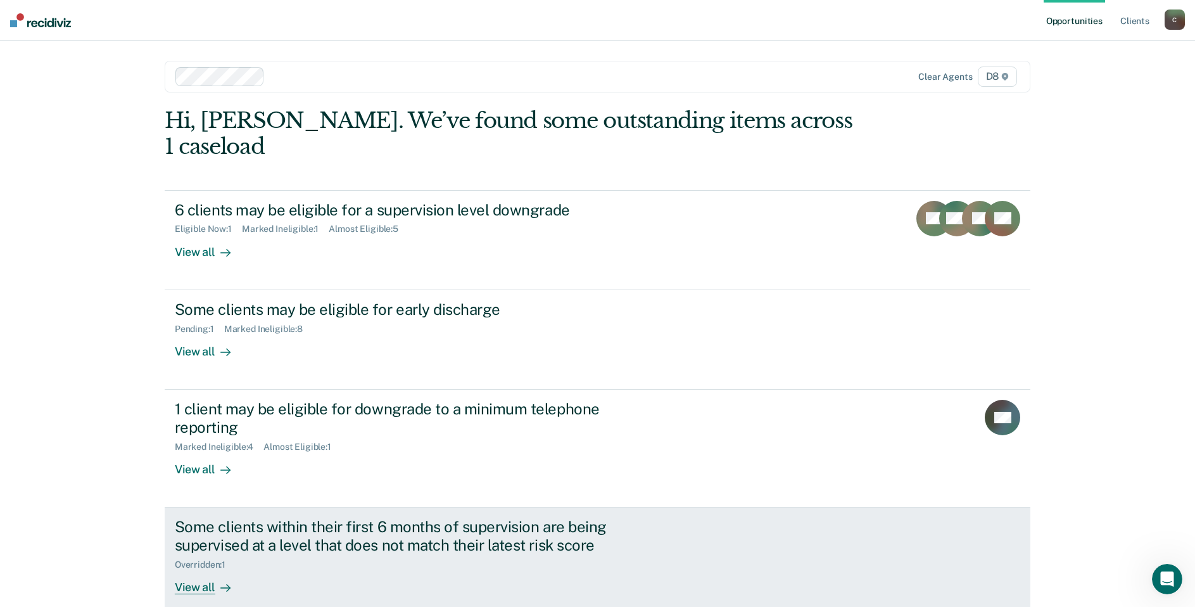
click at [417, 517] on div "Some clients within their first 6 months of supervision are being supervised at…" at bounding box center [397, 535] width 444 height 37
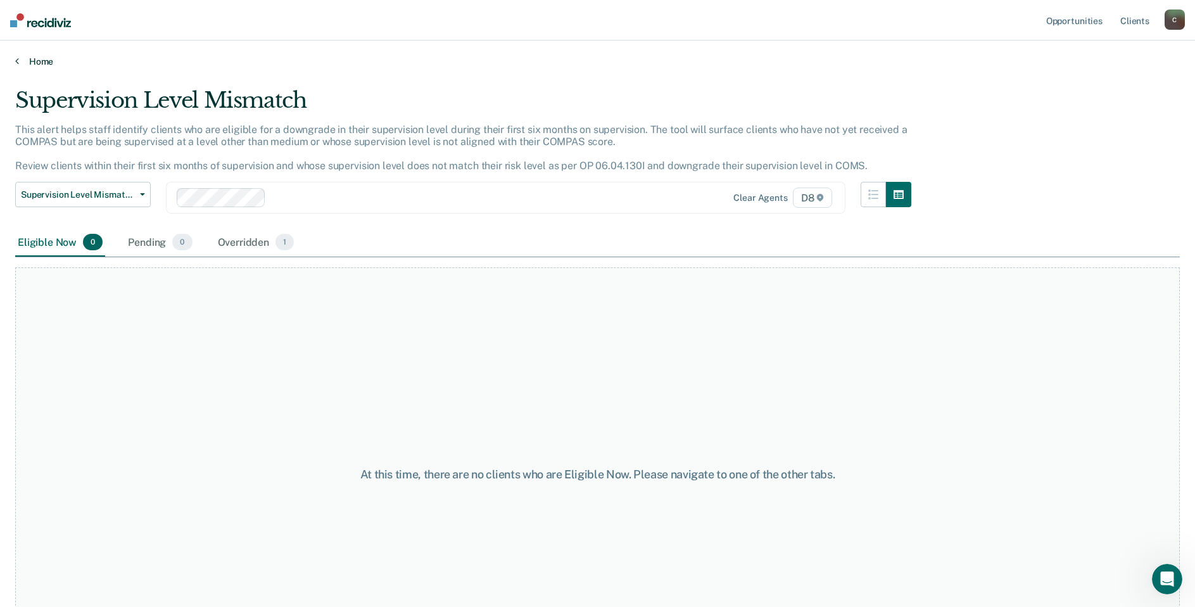
click at [42, 61] on link "Home" at bounding box center [597, 61] width 1164 height 11
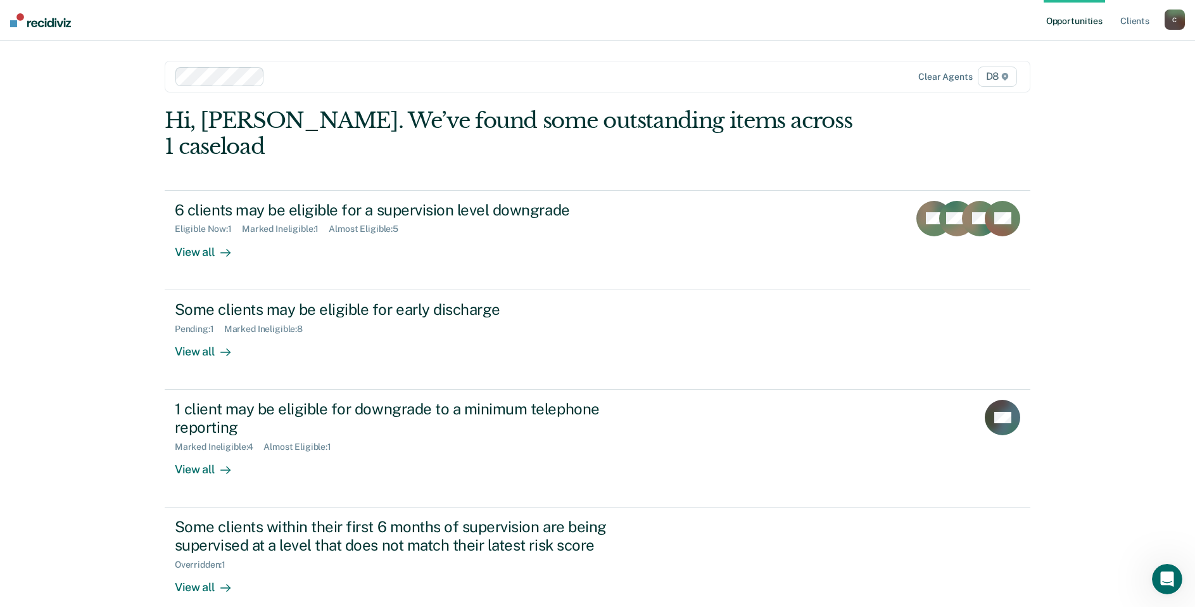
click at [1174, 17] on div "C" at bounding box center [1174, 19] width 20 height 20
click at [1093, 81] on link "Log Out" at bounding box center [1124, 83] width 102 height 11
